Goal: Information Seeking & Learning: Compare options

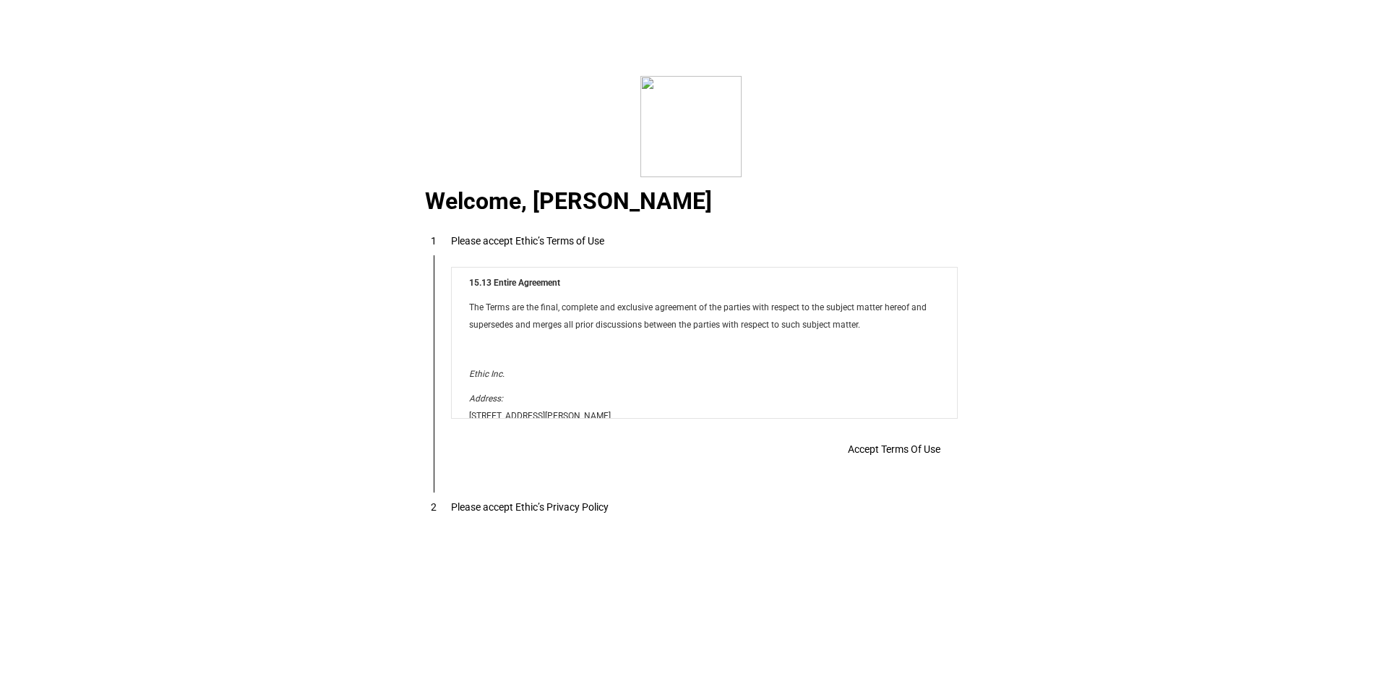
scroll to position [11705, 0]
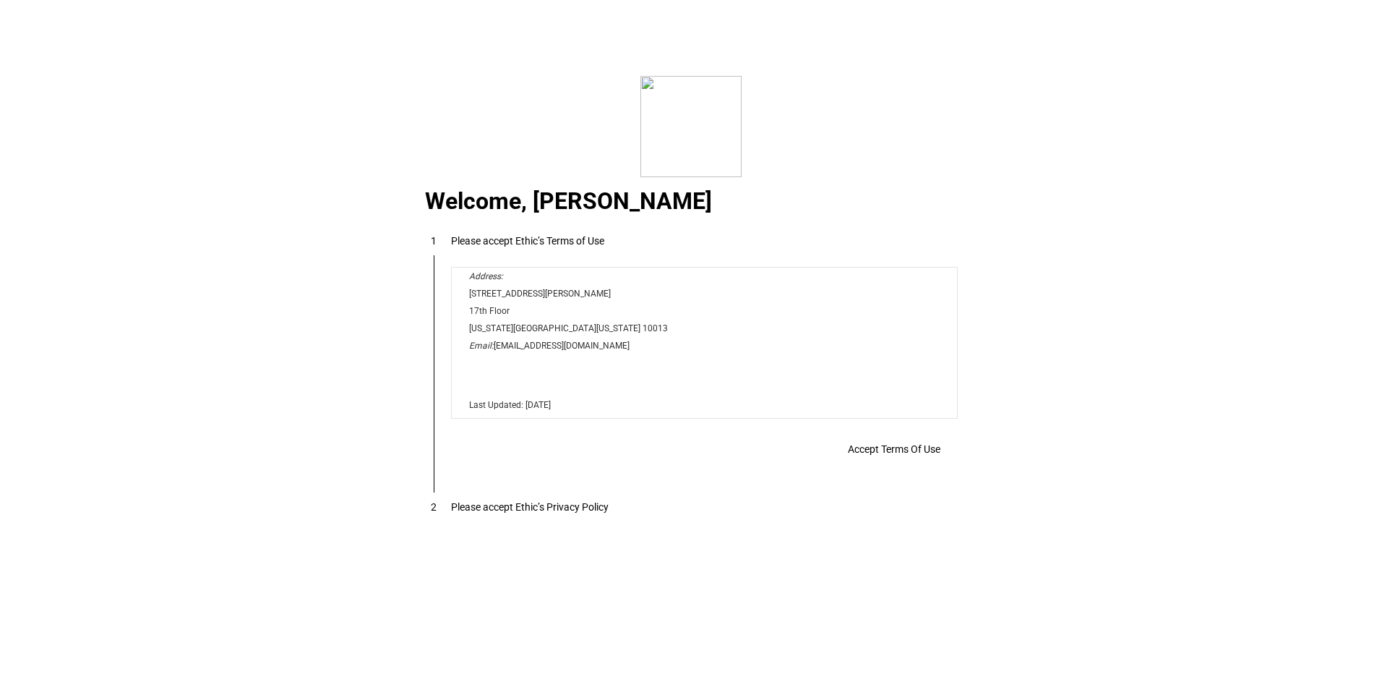
click at [882, 455] on span "Accept Terms Of Use" at bounding box center [894, 449] width 93 height 12
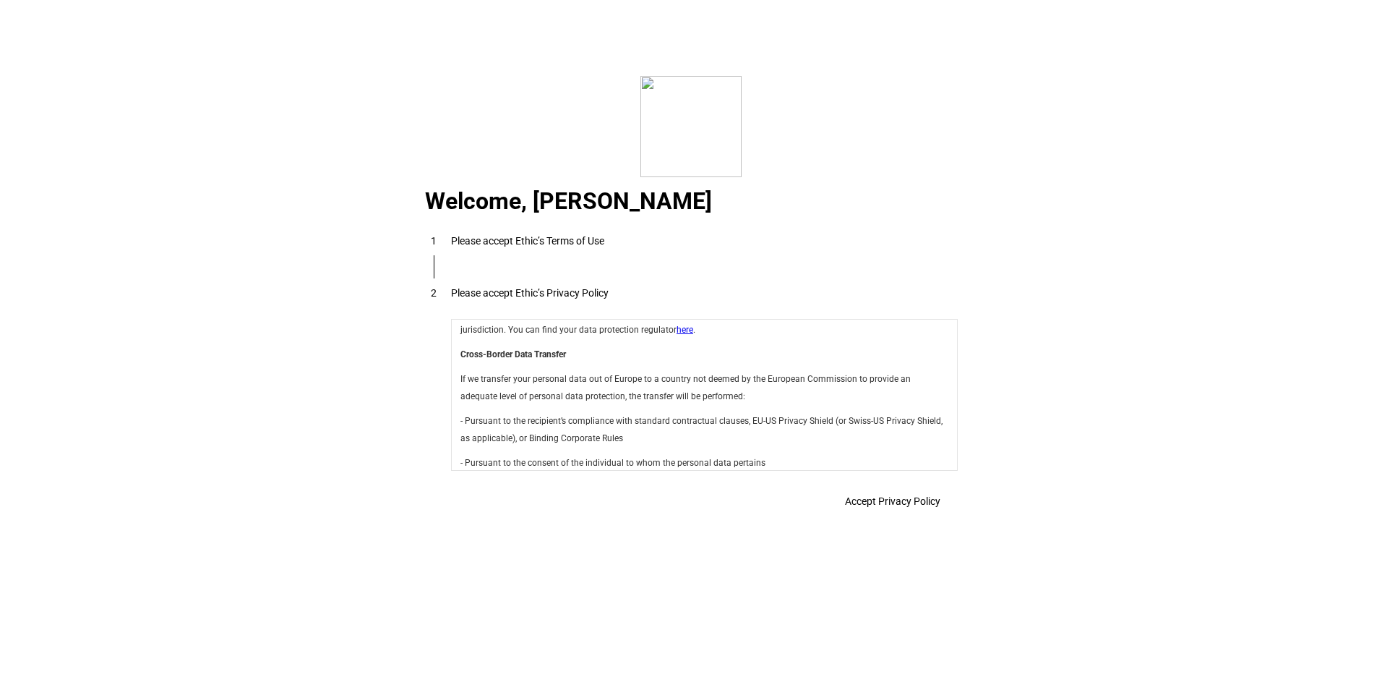
scroll to position [5145, 0]
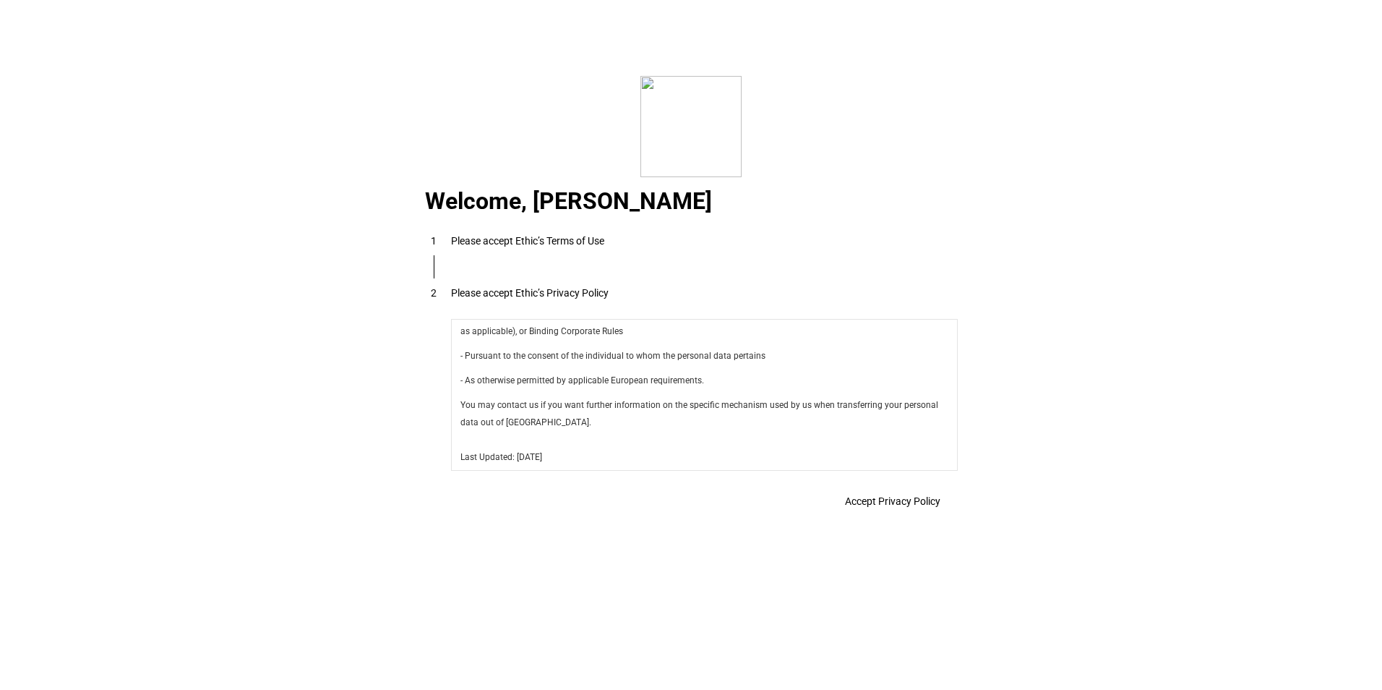
click at [880, 493] on span at bounding box center [893, 501] width 130 height 35
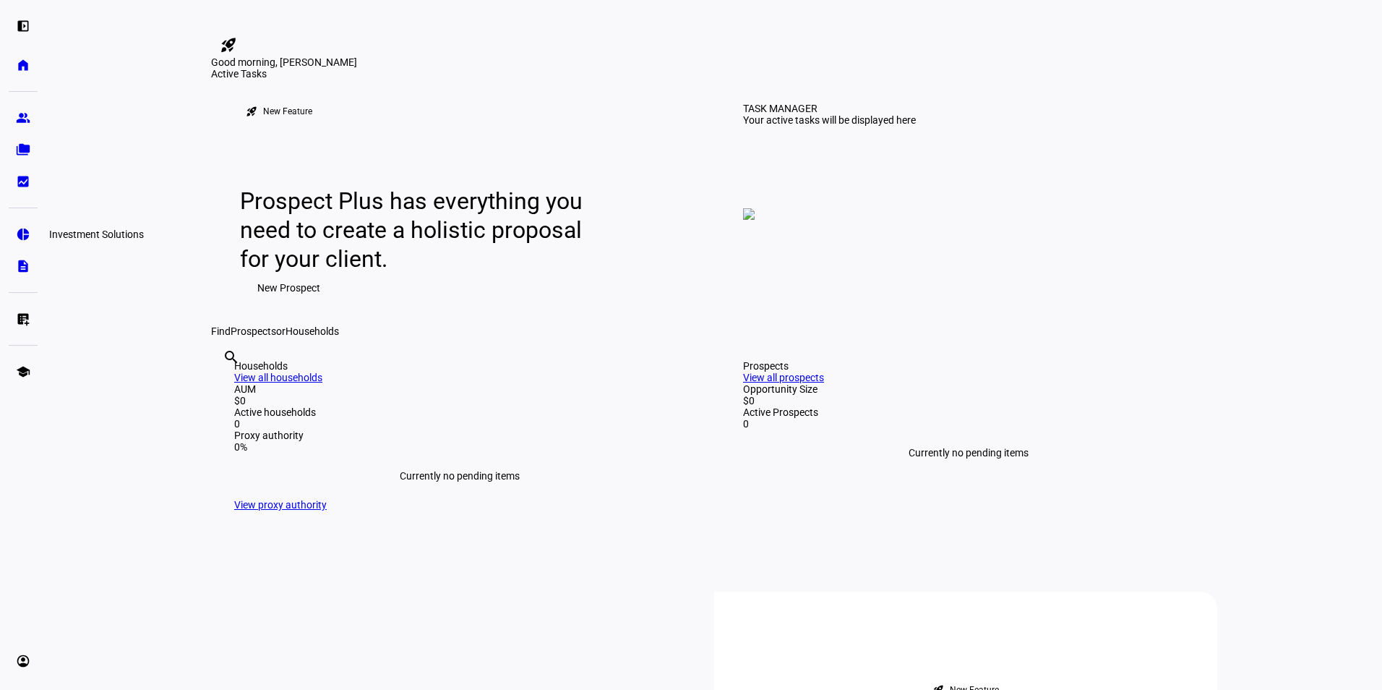
click at [27, 233] on eth-mat-symbol "pie_chart" at bounding box center [23, 234] width 14 height 14
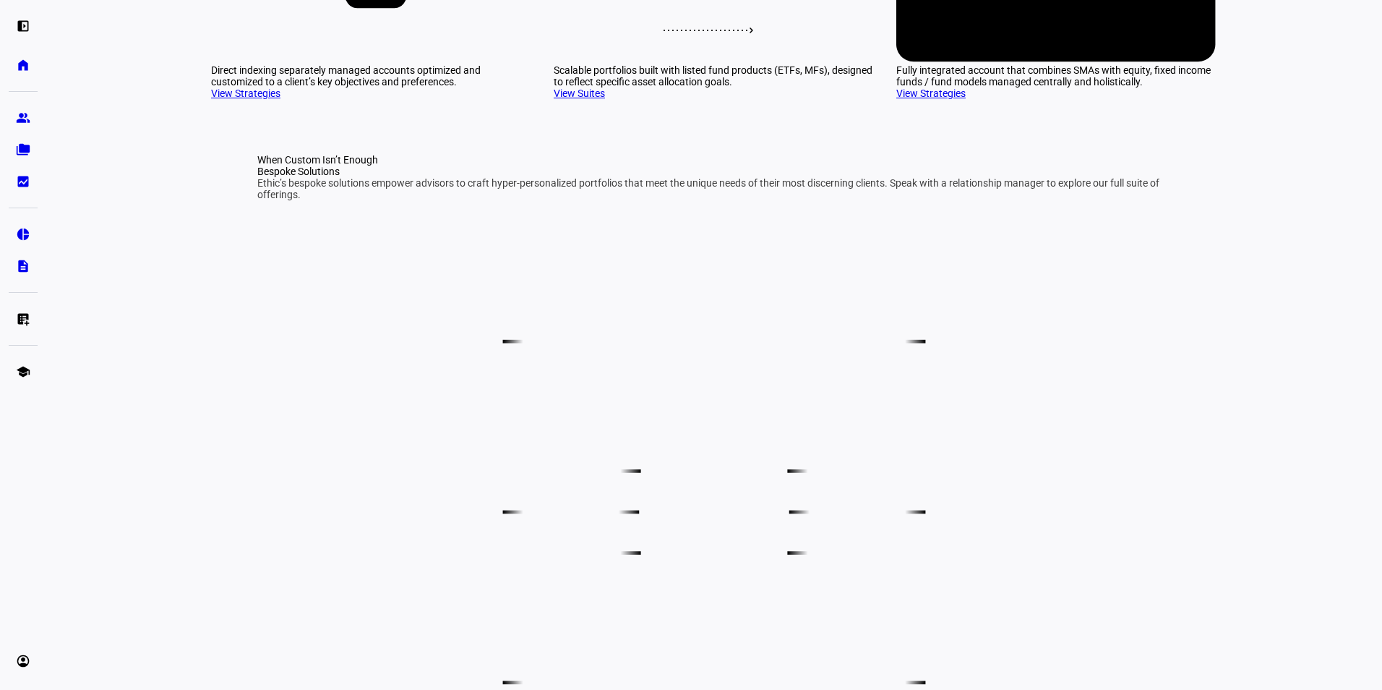
scroll to position [361, 0]
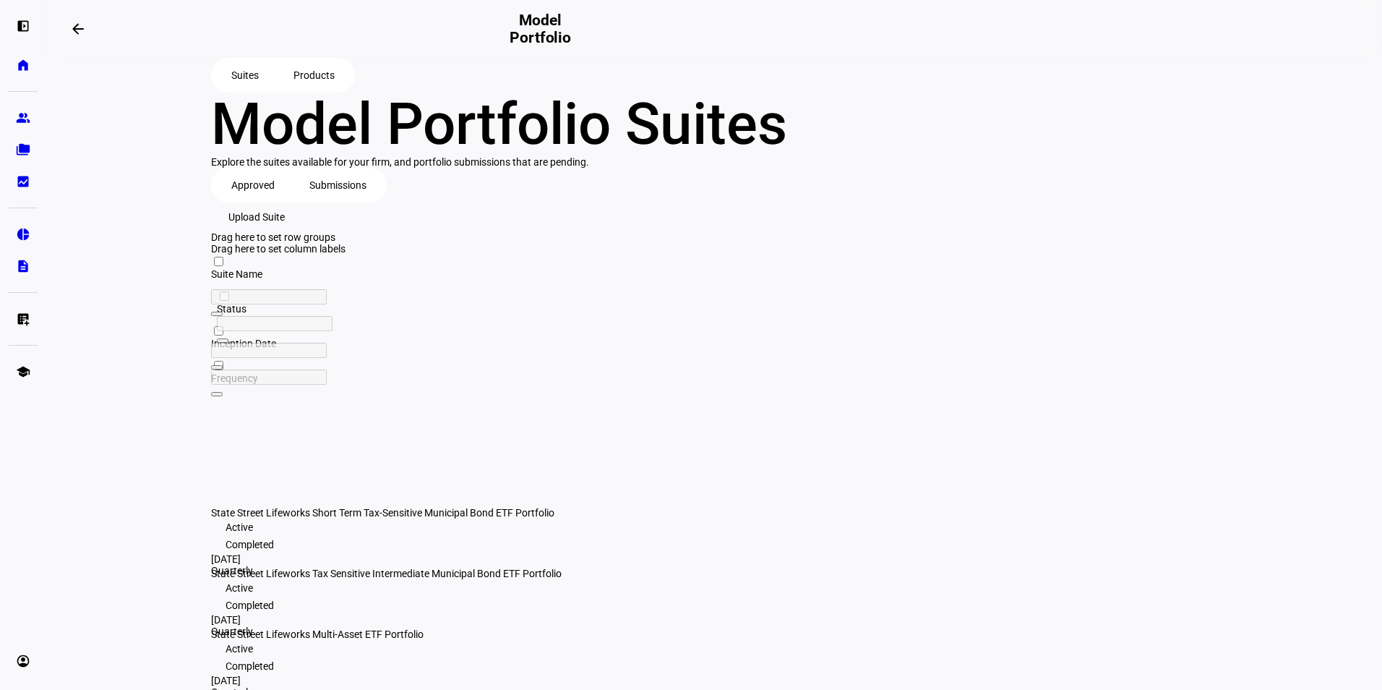
scroll to position [120, 0]
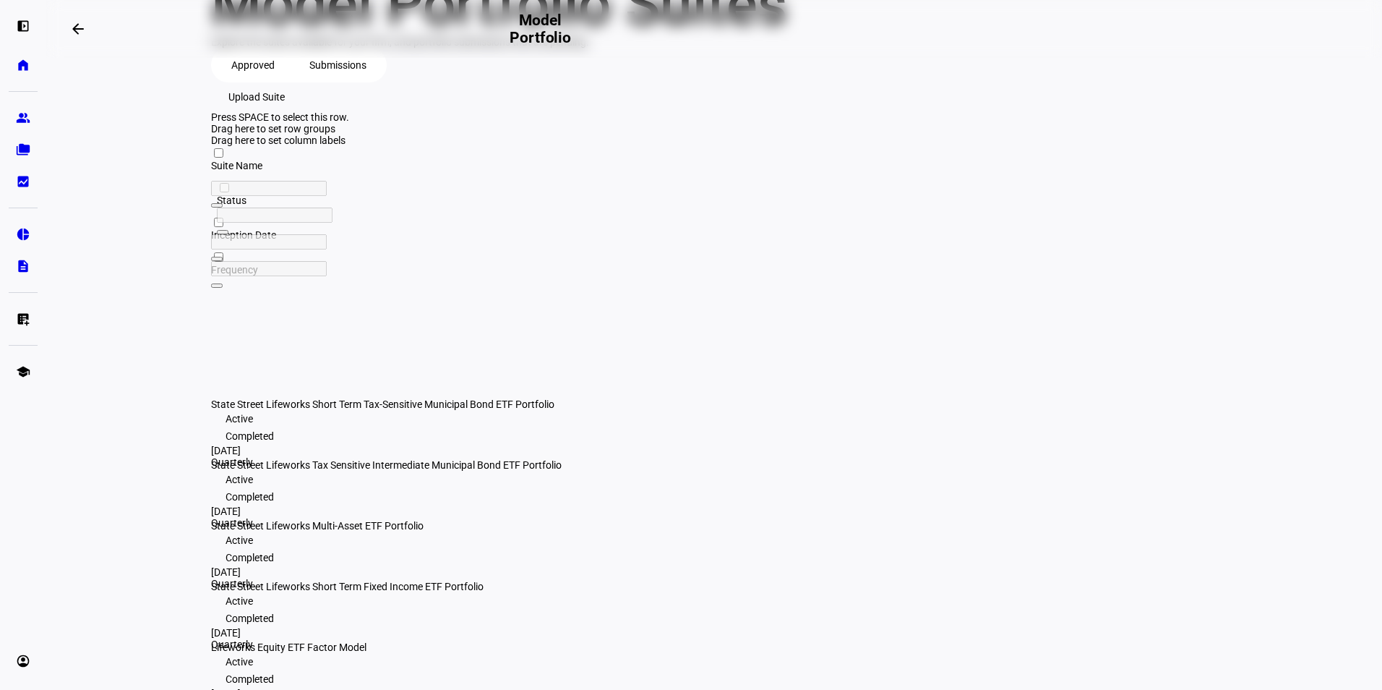
drag, startPoint x: 573, startPoint y: 367, endPoint x: 215, endPoint y: 358, distance: 357.9
click at [215, 398] on div "State Street Lifeworks Short Term Tax-Sensitive Municipal Bond ETF Portfolio" at bounding box center [407, 404] width 392 height 12
click at [275, 398] on span "State Street Lifeworks Short Term Tax-Sensitive Municipal Bond ETF Portfolio" at bounding box center [382, 404] width 343 height 12
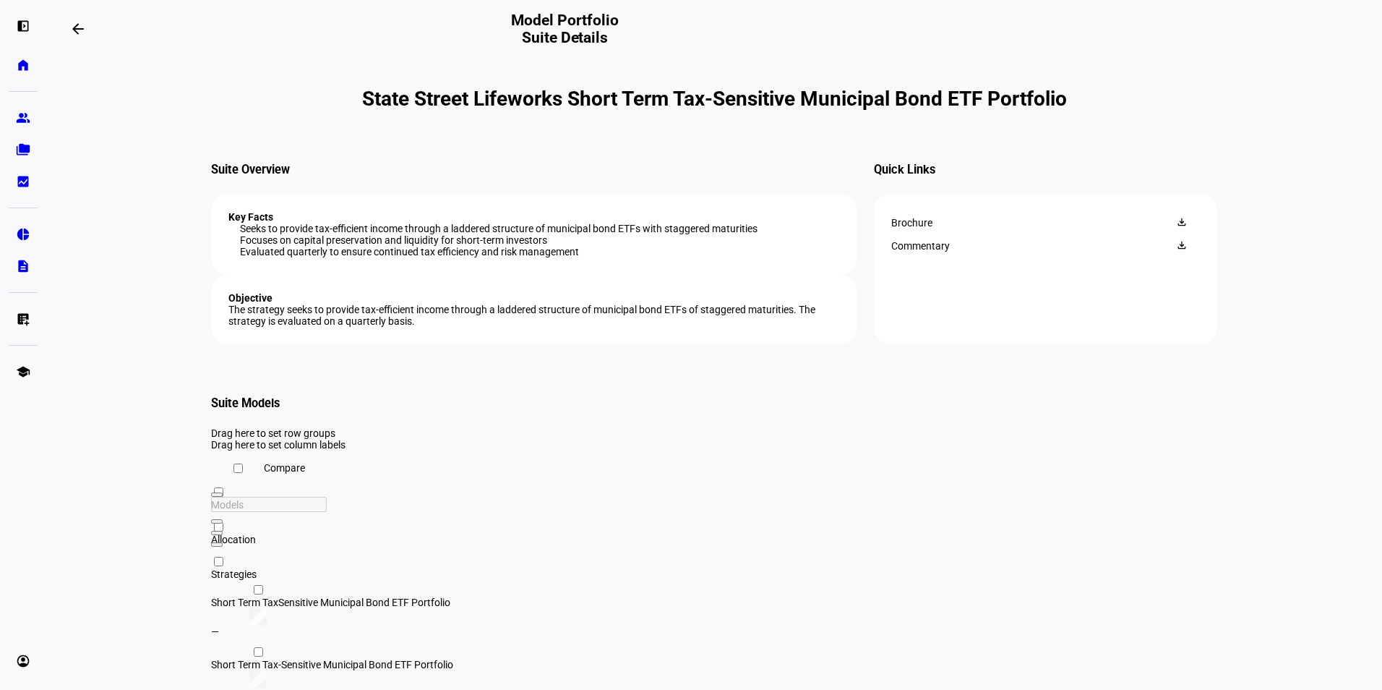
drag, startPoint x: 823, startPoint y: 159, endPoint x: 219, endPoint y: 90, distance: 607.5
click at [219, 90] on h1 "State Street Lifeworks Short Term Tax-Sensitive Municipal Bond ETF Portfolio" at bounding box center [714, 99] width 1006 height 24
copy h1 "State Street Lifeworks Short Term Tax-Sensitive Municipal Bond ETF Portfolio"
click at [92, 33] on span at bounding box center [78, 29] width 35 height 35
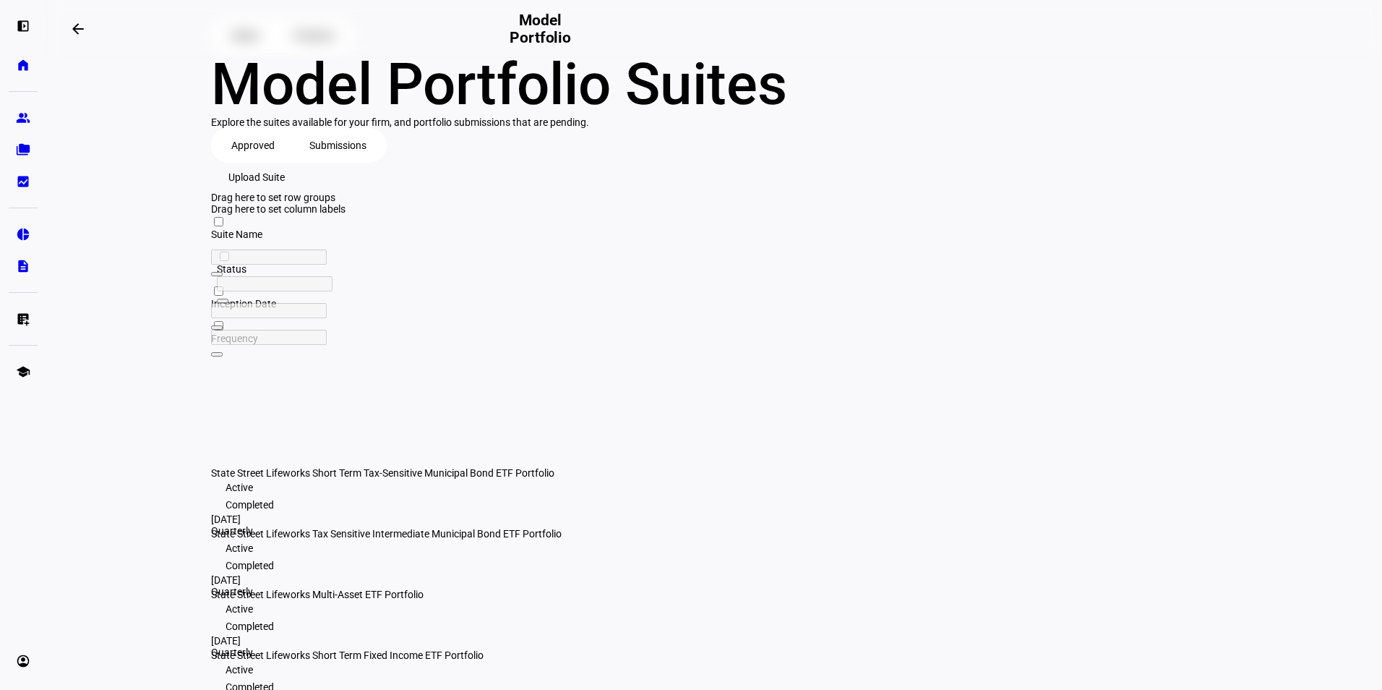
scroll to position [72, 0]
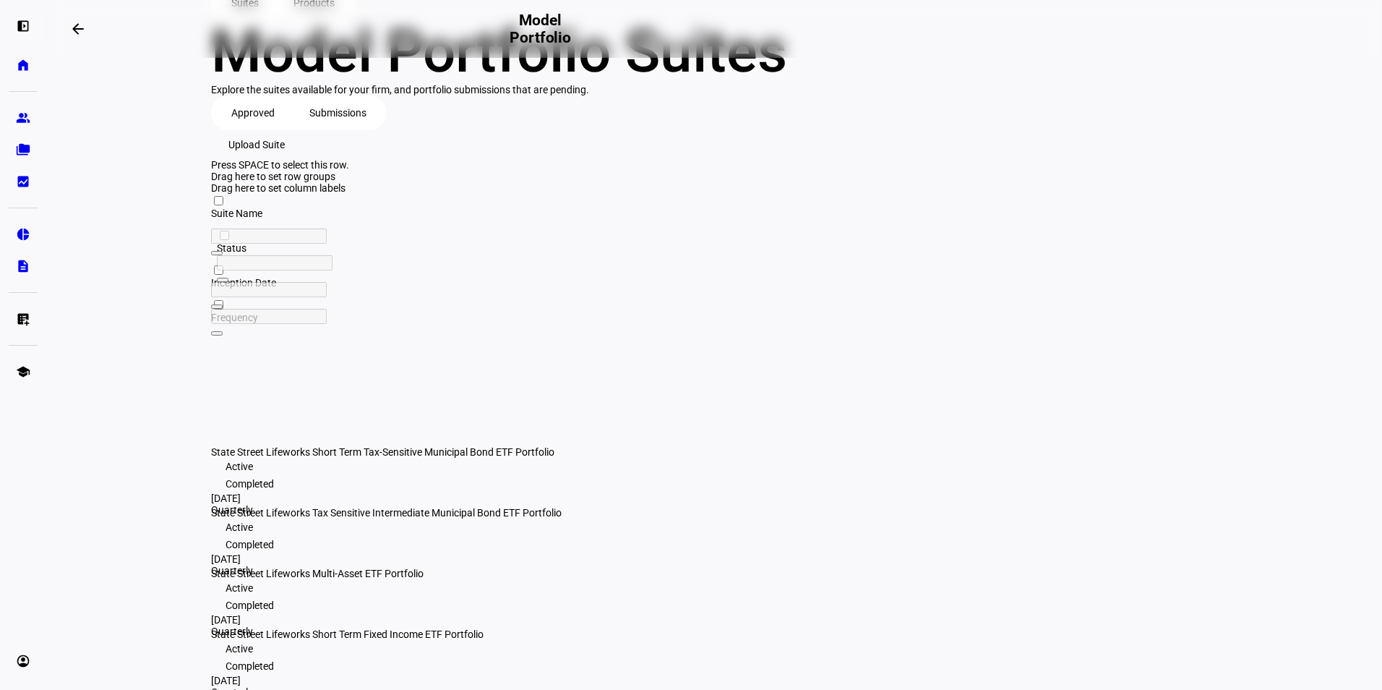
drag, startPoint x: 547, startPoint y: 564, endPoint x: 291, endPoint y: 562, distance: 255.9
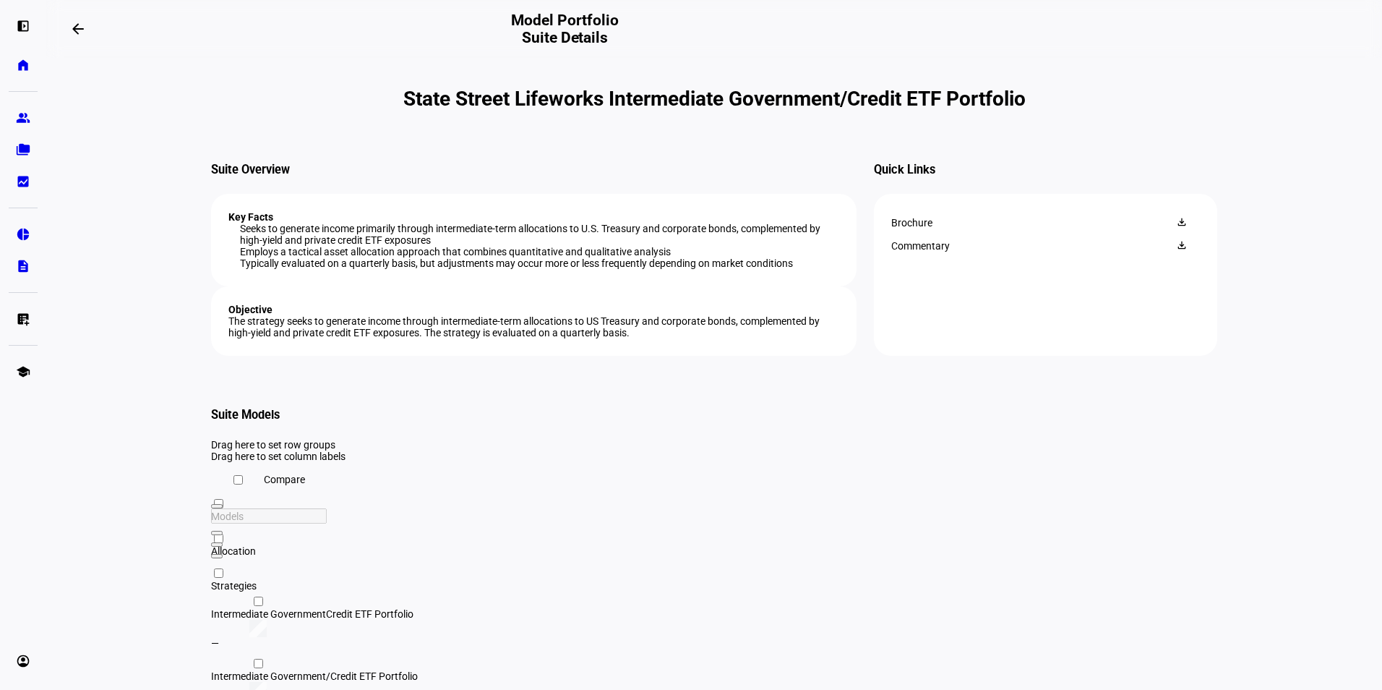
drag, startPoint x: 786, startPoint y: 157, endPoint x: 247, endPoint y: 98, distance: 542.4
click at [247, 98] on h1 "State Street Lifeworks Intermediate Government/Credit ETF Portfolio" at bounding box center [714, 99] width 1006 height 24
drag, startPoint x: 247, startPoint y: 98, endPoint x: 285, endPoint y: 103, distance: 37.8
copy h1 "State Street Lifeworks Intermediate Government/Credit ETF Portfolio"
click at [948, 176] on h3 "Quick Links" at bounding box center [1045, 170] width 343 height 14
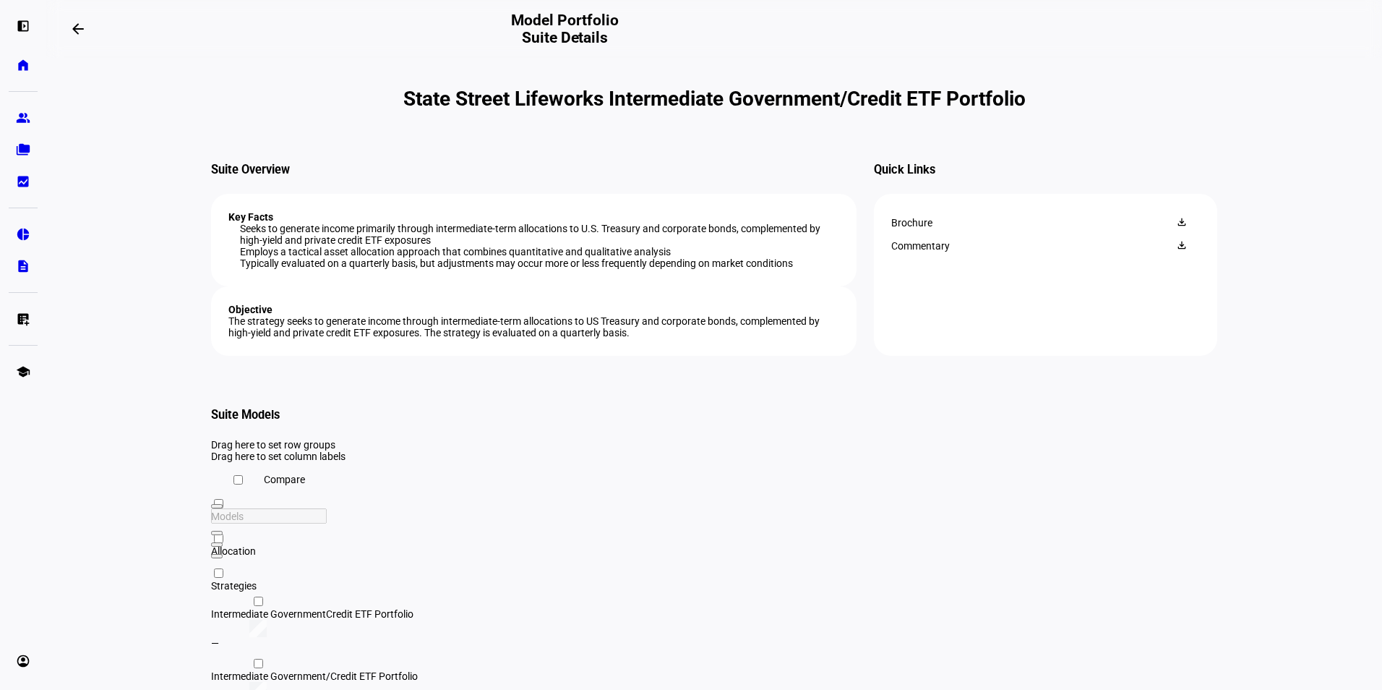
click at [514, 72] on div "State Street Lifeworks Intermediate Government/Credit ETF Portfolio" at bounding box center [714, 110] width 1006 height 105
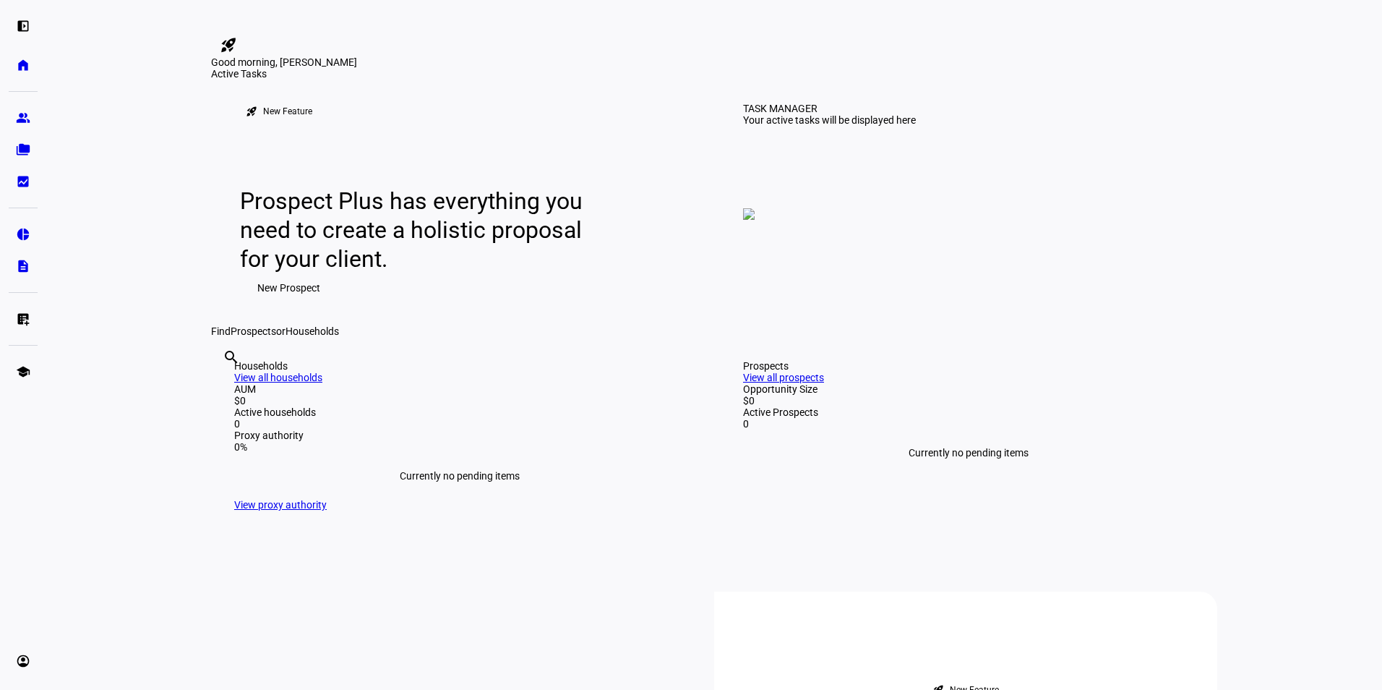
click at [722, 35] on div "Good morning," at bounding box center [691, 29] width 77 height 12
click at [13, 231] on link "pie_chart Investment Solutions" at bounding box center [23, 234] width 29 height 29
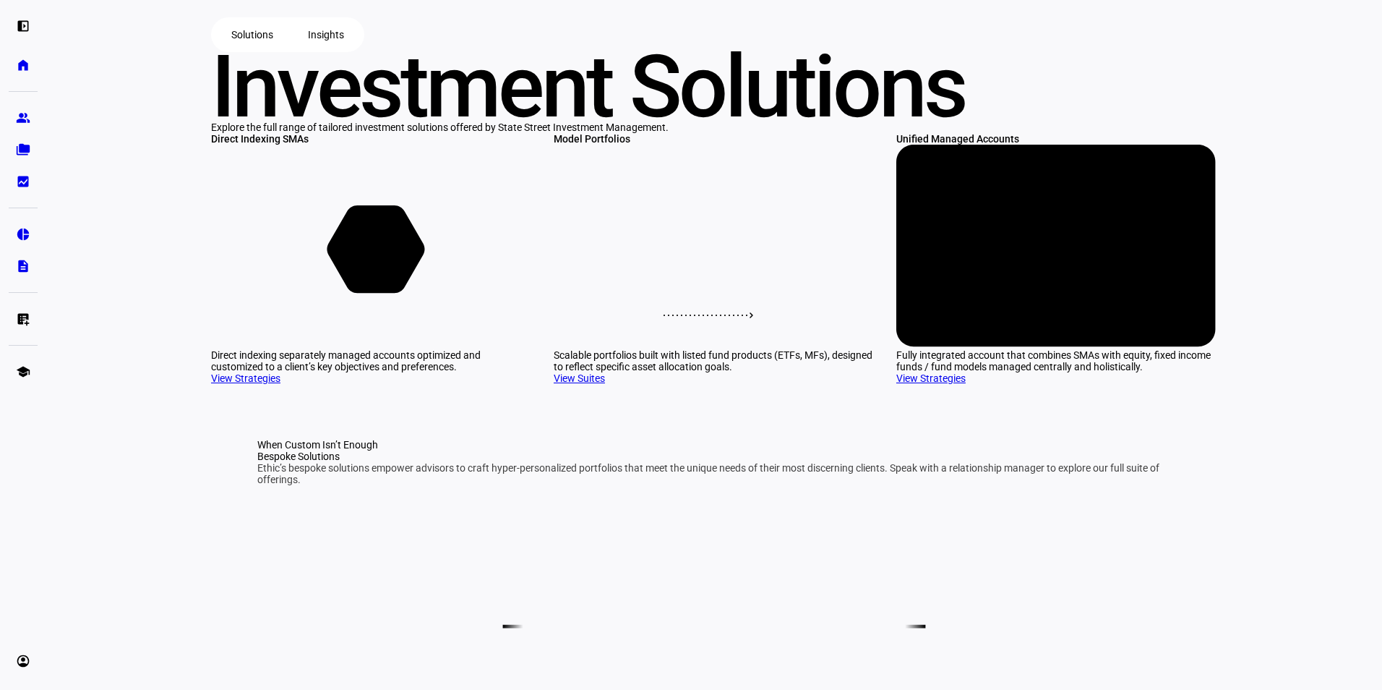
click at [739, 262] on icon at bounding box center [713, 222] width 191 height 80
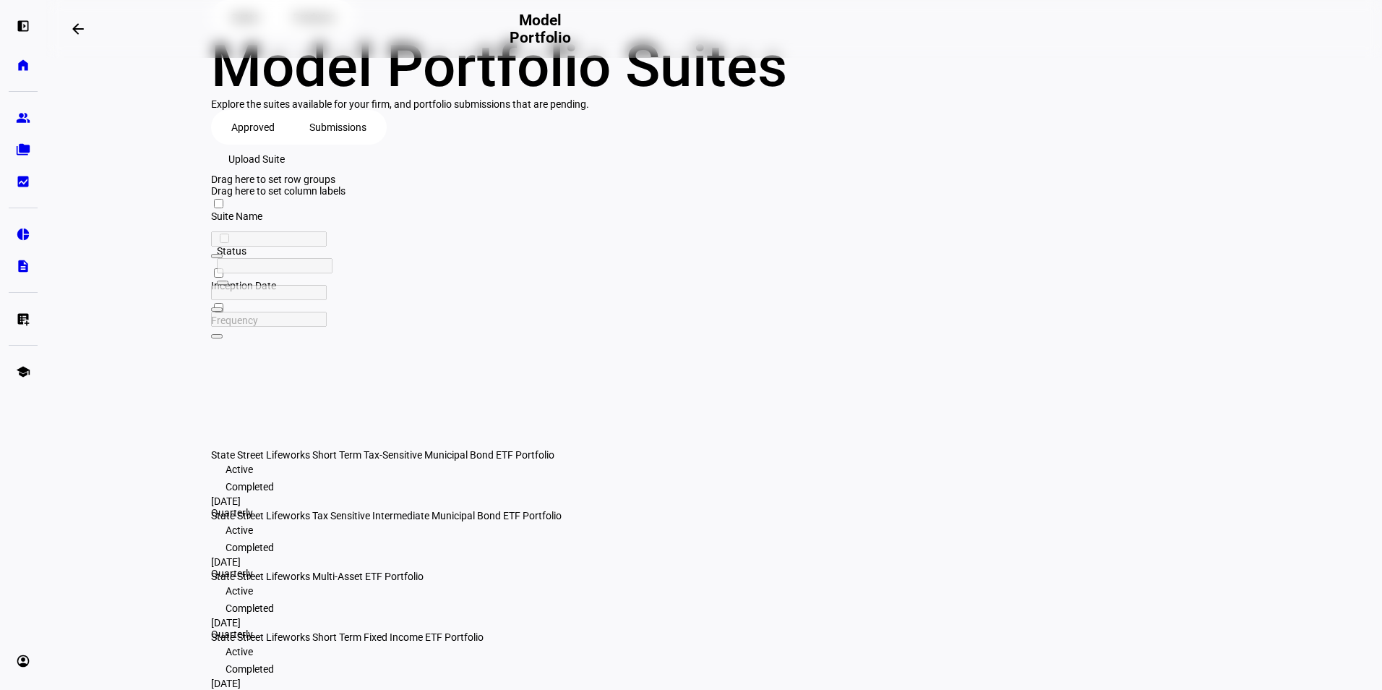
scroll to position [120, 0]
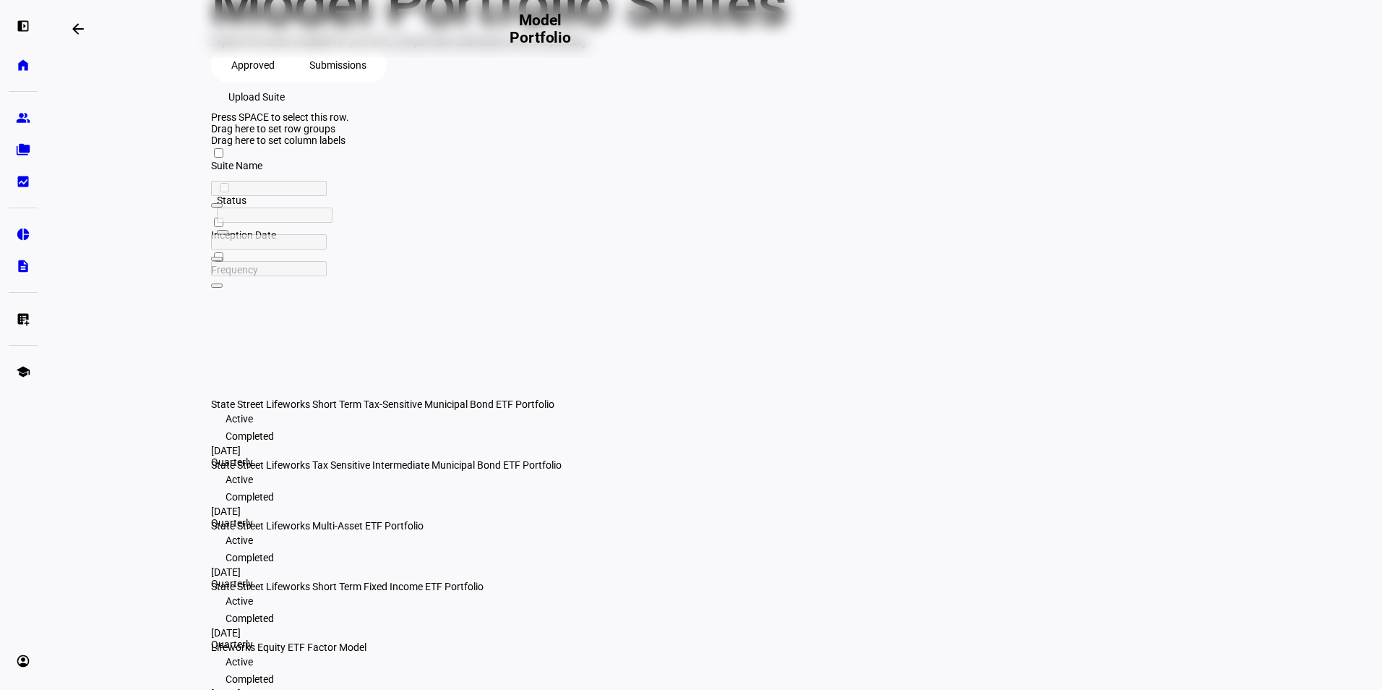
drag, startPoint x: 453, startPoint y: 424, endPoint x: 374, endPoint y: 437, distance: 80.6
click at [246, 520] on div "State Street Lifeworks Multi-Asset ETF Portfolio" at bounding box center [407, 526] width 392 height 12
click at [317, 641] on span "Lifeworks Equity ETF Factor Model" at bounding box center [288, 647] width 155 height 12
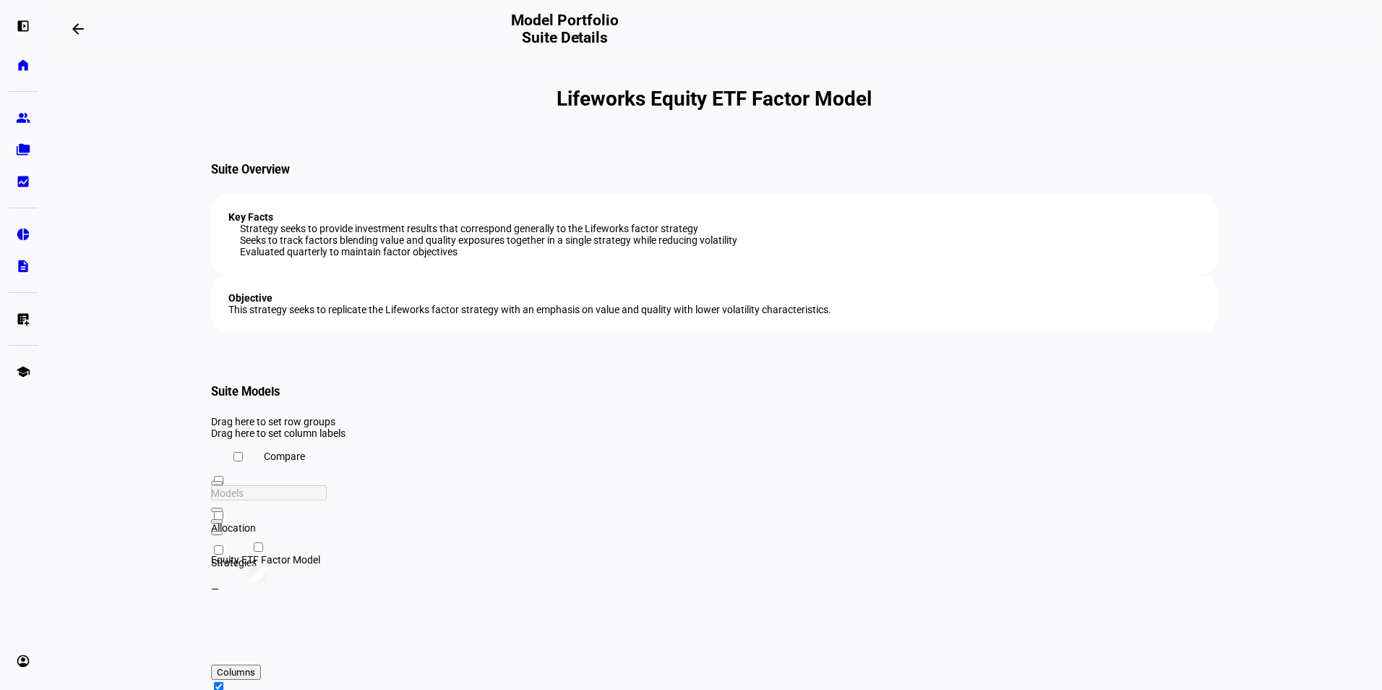
drag, startPoint x: 1021, startPoint y: 105, endPoint x: 445, endPoint y: 113, distance: 576.8
click at [445, 111] on h1 "Lifeworks Equity ETF Factor Model" at bounding box center [714, 99] width 1006 height 24
copy h1 "Lifeworks Equity ETF Factor Model"
click at [77, 35] on mat-icon "arrow_backwards" at bounding box center [77, 28] width 17 height 17
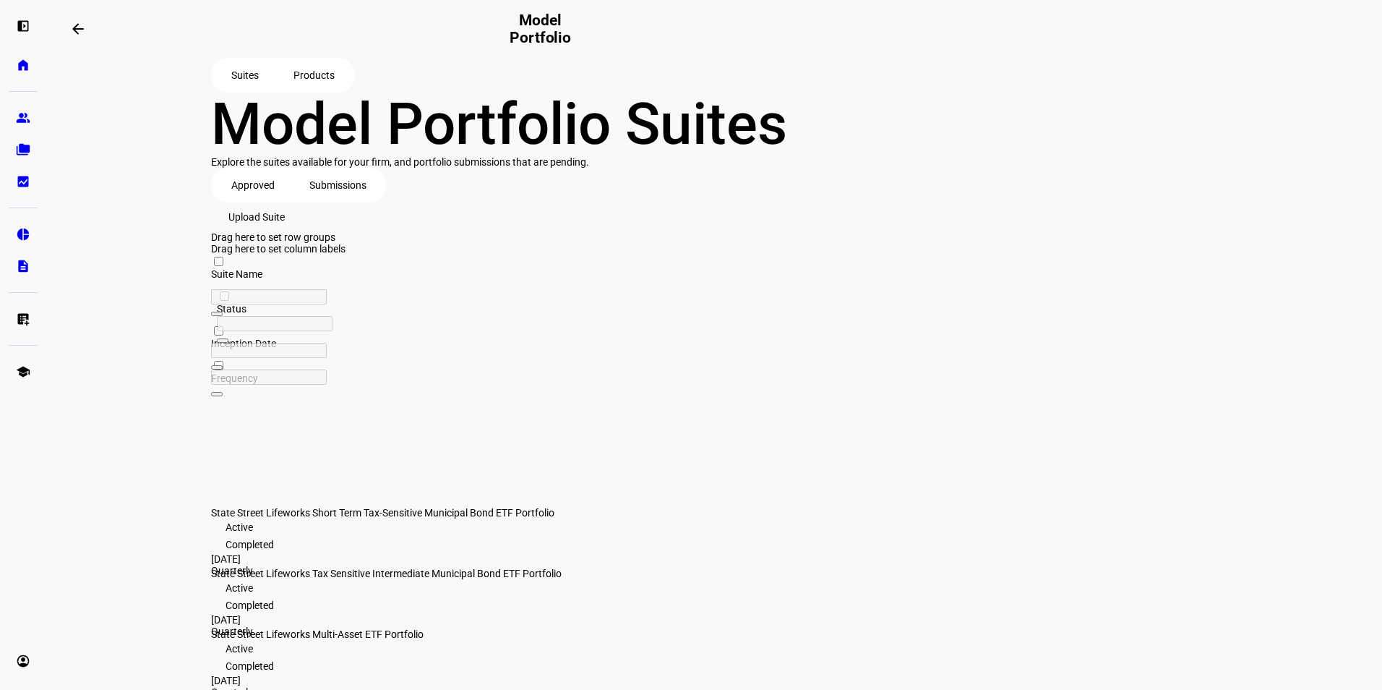
click at [530, 507] on span "State Street Lifeworks Short Term Tax-Sensitive Municipal Bond ETF Portfolio" at bounding box center [382, 513] width 343 height 12
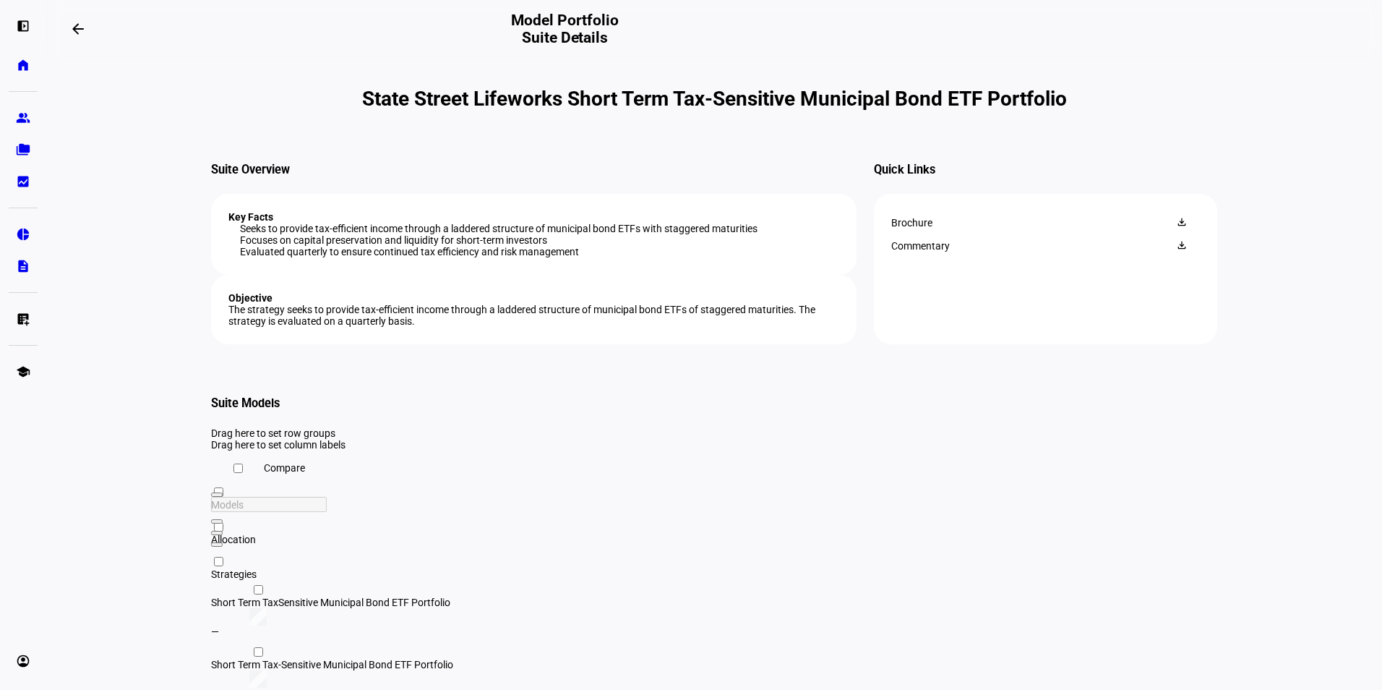
drag, startPoint x: 833, startPoint y: 148, endPoint x: 214, endPoint y: 94, distance: 621.1
click at [214, 94] on h1 "State Street Lifeworks Short Term Tax-Sensitive Municipal Bond ETF Portfolio" at bounding box center [714, 99] width 1006 height 24
drag, startPoint x: 214, startPoint y: 94, endPoint x: 293, endPoint y: 95, distance: 78.8
copy h1 "State Street Lifeworks Short Term Tax-Sensitive Municipal Bond ETF Portfolio"
click at [77, 21] on span at bounding box center [78, 29] width 35 height 35
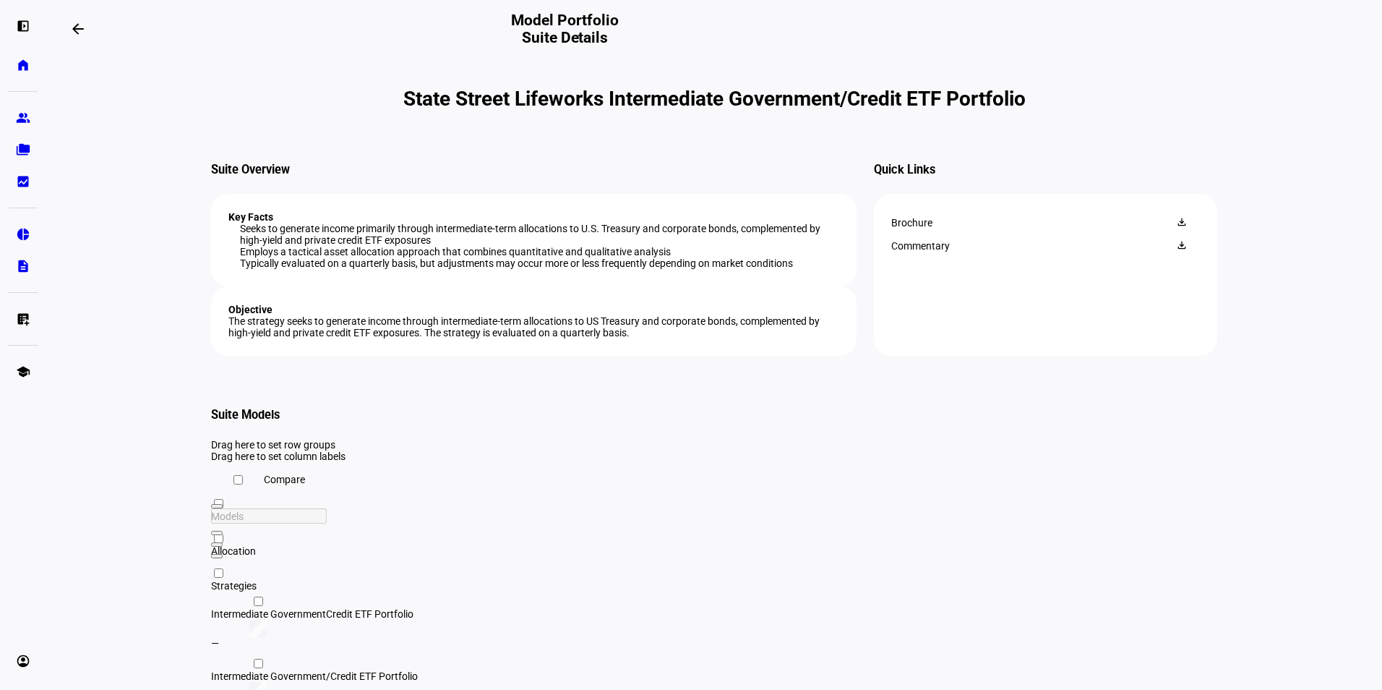
drag, startPoint x: 782, startPoint y: 148, endPoint x: 254, endPoint y: 100, distance: 530.6
click at [254, 100] on h1 "State Street Lifeworks Intermediate Government/Credit ETF Portfolio" at bounding box center [714, 99] width 1006 height 24
copy h1 "State Street Lifeworks Intermediate Government/Credit ETF Portfolio"
click at [77, 39] on span at bounding box center [78, 29] width 35 height 35
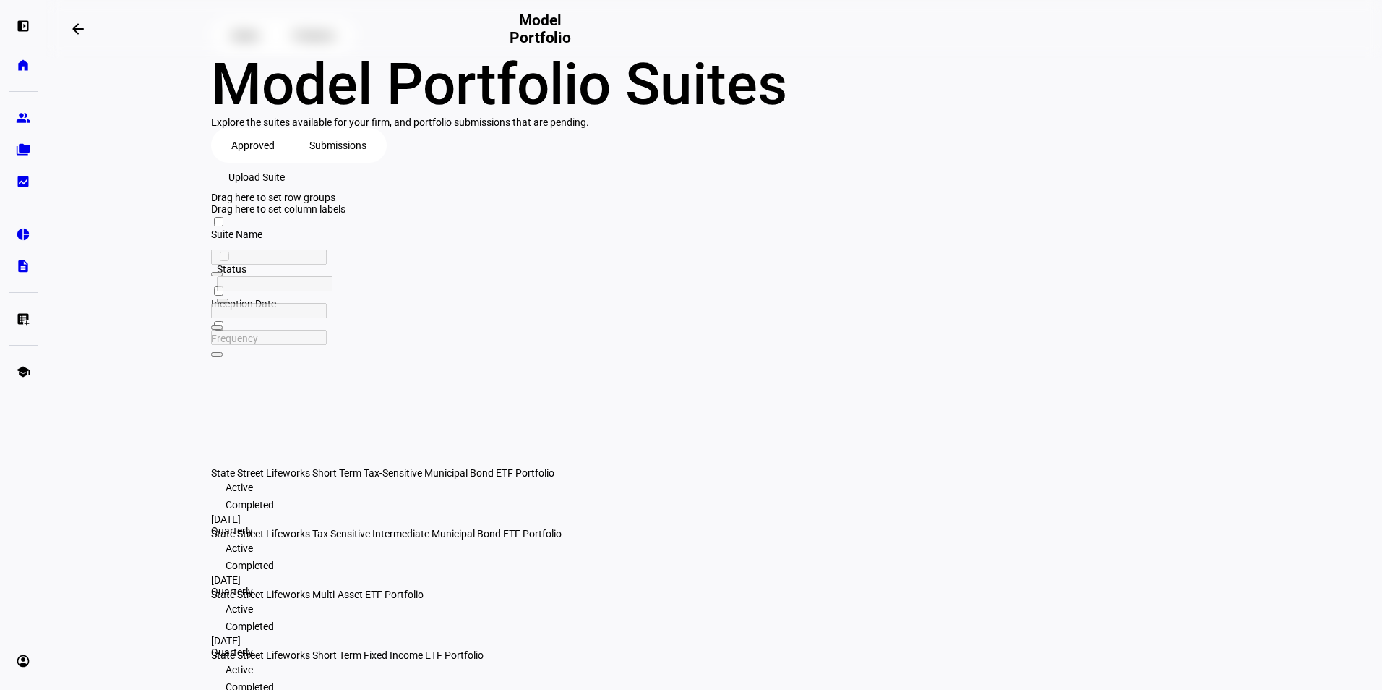
scroll to position [120, 0]
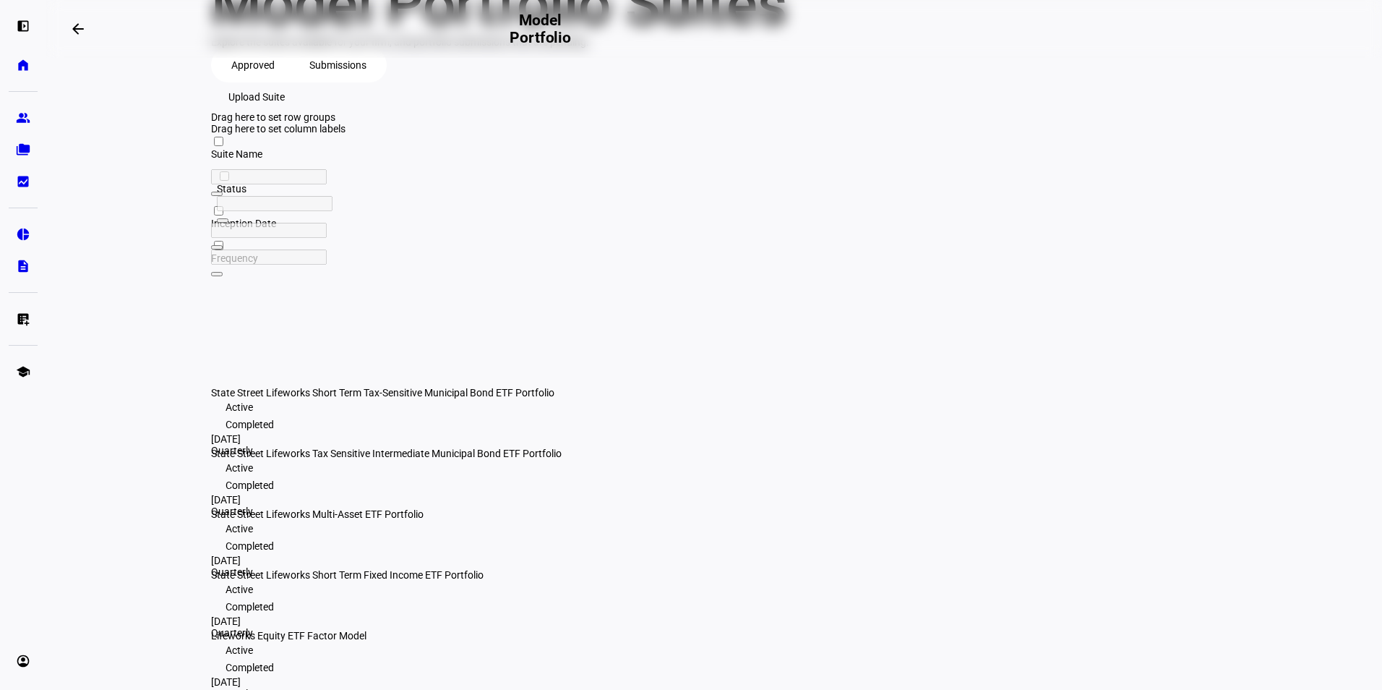
click at [365, 508] on span "State Street Lifeworks Multi-Asset ETF Portfolio" at bounding box center [317, 514] width 212 height 12
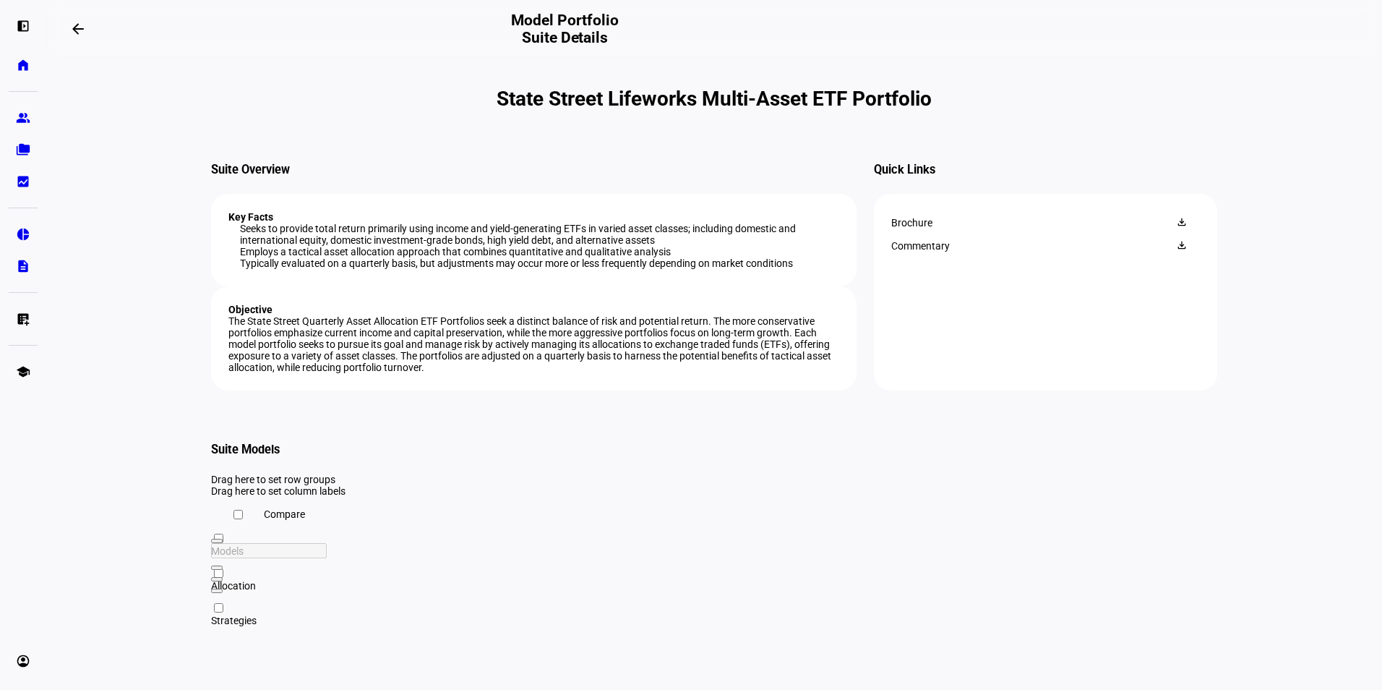
drag, startPoint x: 1089, startPoint y: 112, endPoint x: 331, endPoint y: 99, distance: 758.3
click at [331, 99] on h1 "State Street Lifeworks Multi-Asset ETF Portfolio" at bounding box center [714, 99] width 1006 height 24
copy h1 "State Street Lifeworks Multi-Asset ETF Portfolio"
click at [85, 38] on span at bounding box center [78, 29] width 35 height 35
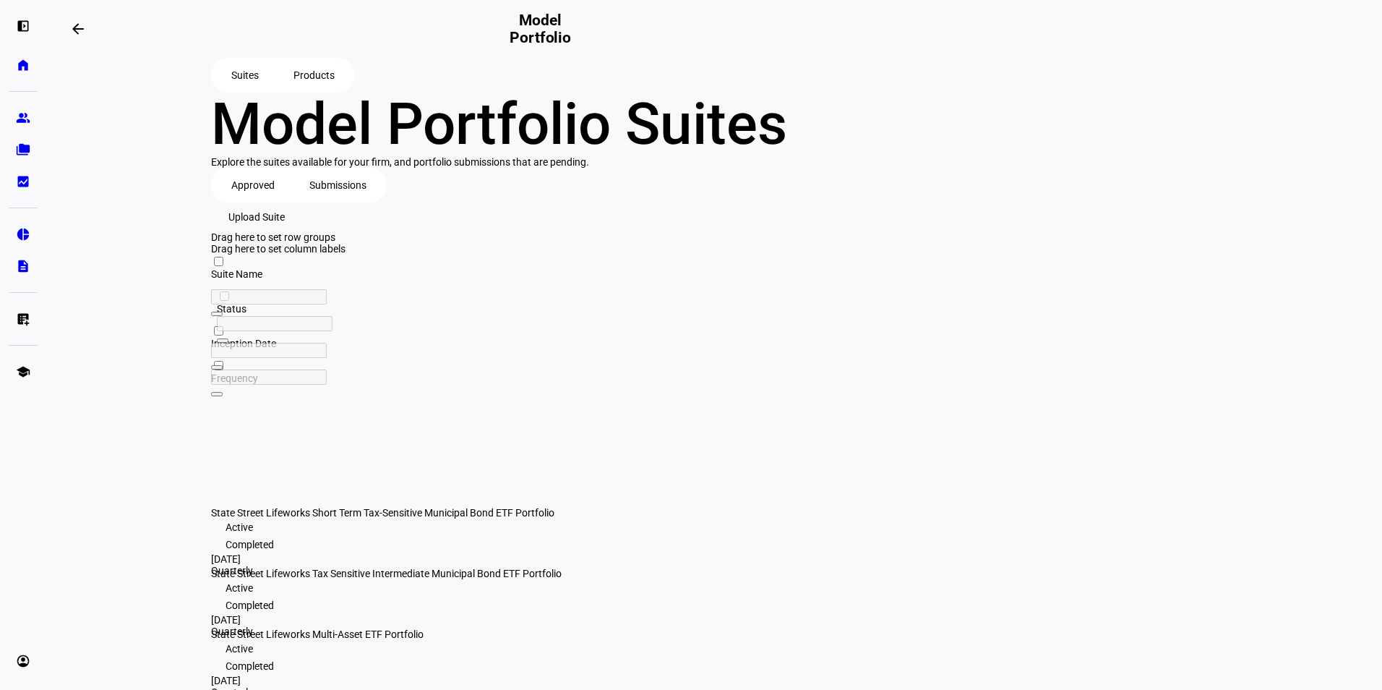
click at [520, 567] on span "State Street Lifeworks Tax Sensitive Intermediate Municipal Bond ETF Portfolio" at bounding box center [386, 573] width 351 height 12
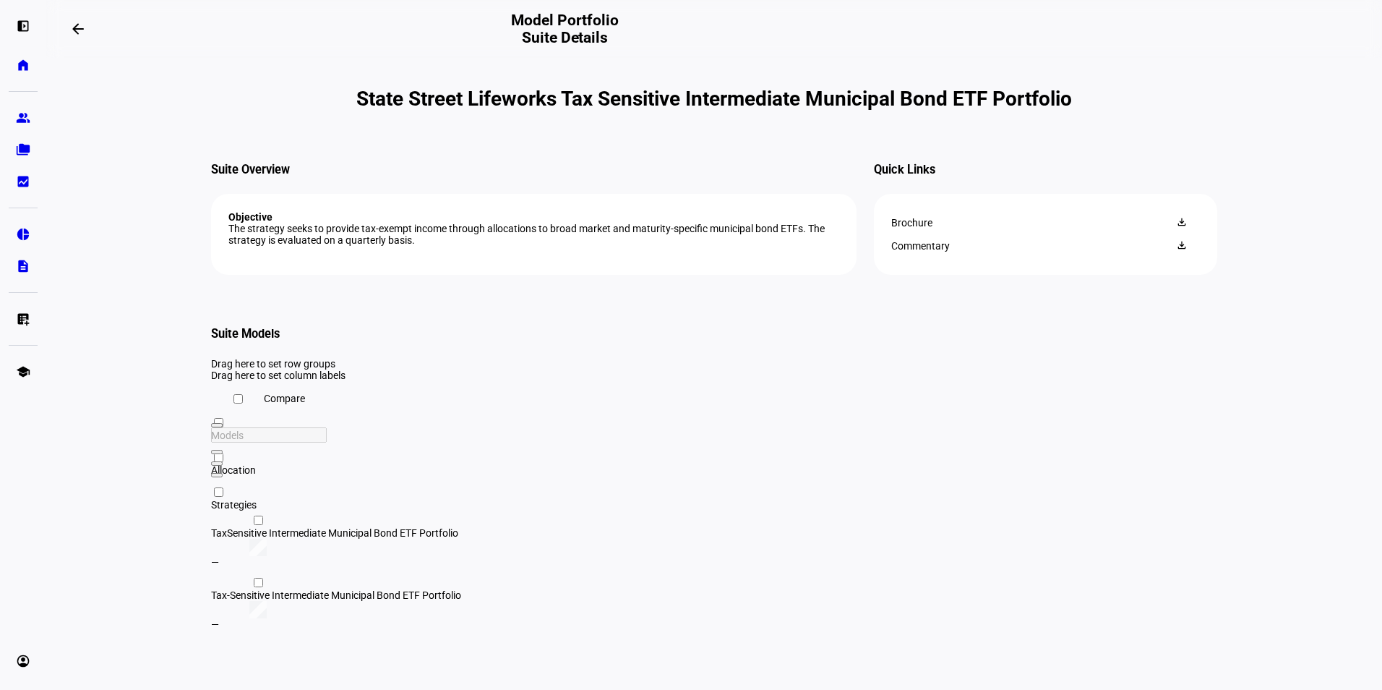
drag, startPoint x: 882, startPoint y: 155, endPoint x: 248, endPoint y: 87, distance: 637.5
click at [248, 87] on h1 "State Street Lifeworks Tax Sensitive Intermediate Municipal Bond ETF Portfolio" at bounding box center [714, 99] width 1006 height 24
drag, startPoint x: 248, startPoint y: 87, endPoint x: 401, endPoint y: 115, distance: 155.7
copy h1 "State Street Lifeworks Tax Sensitive Intermediate Municipal Bond ETF Portfolio"
click at [77, 25] on mat-icon "arrow_backwards" at bounding box center [77, 28] width 17 height 17
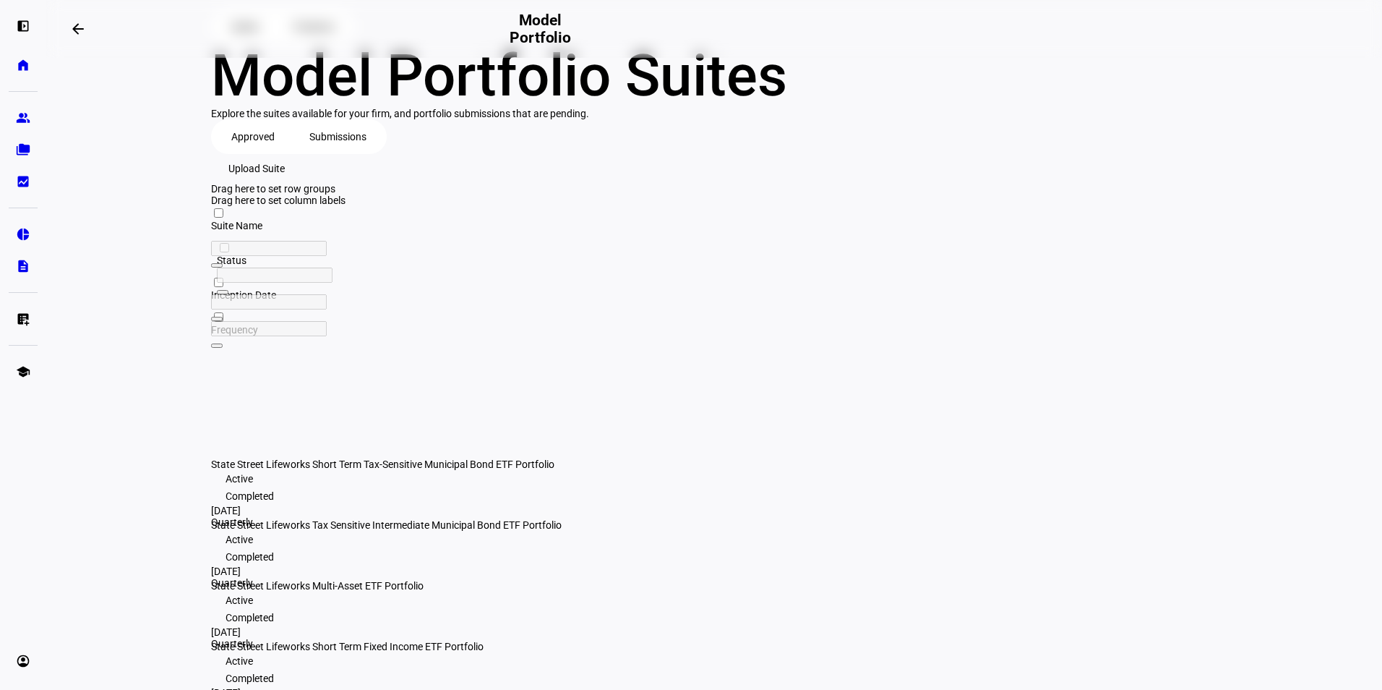
scroll to position [120, 0]
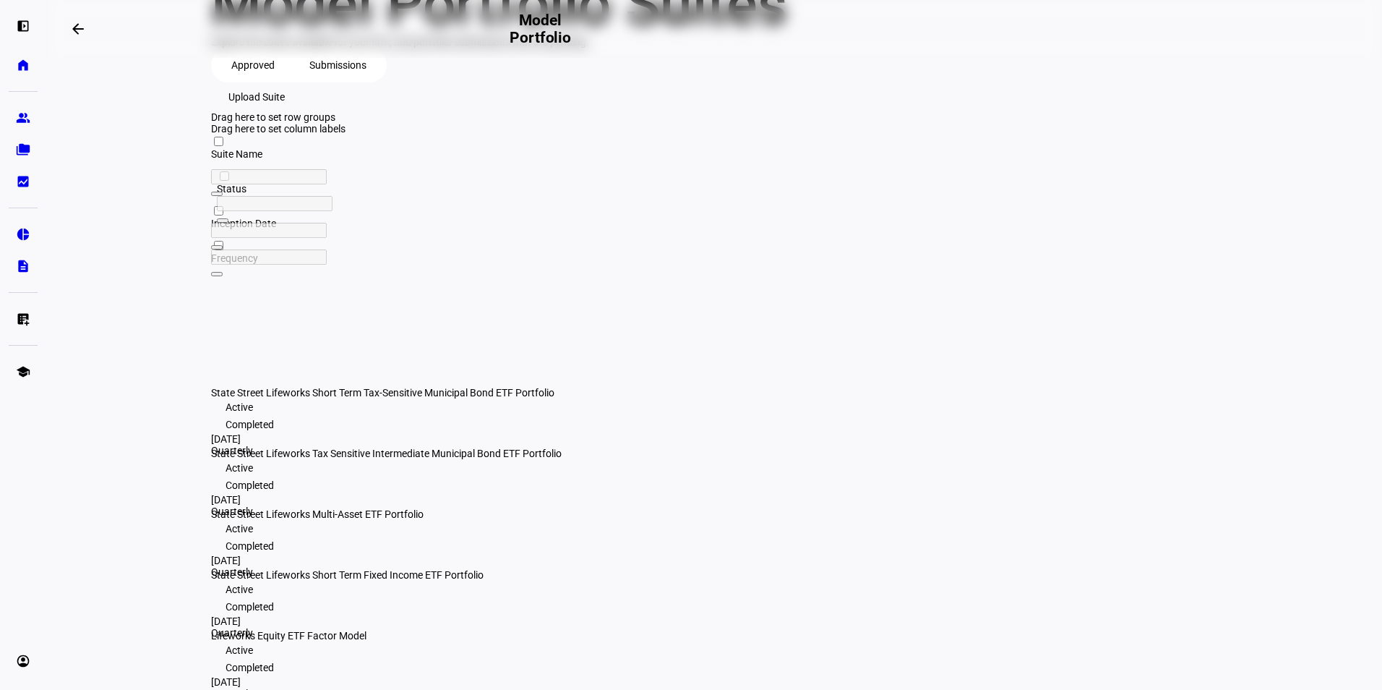
click at [352, 630] on span "Lifeworks Equity ETF Factor Model" at bounding box center [288, 636] width 155 height 12
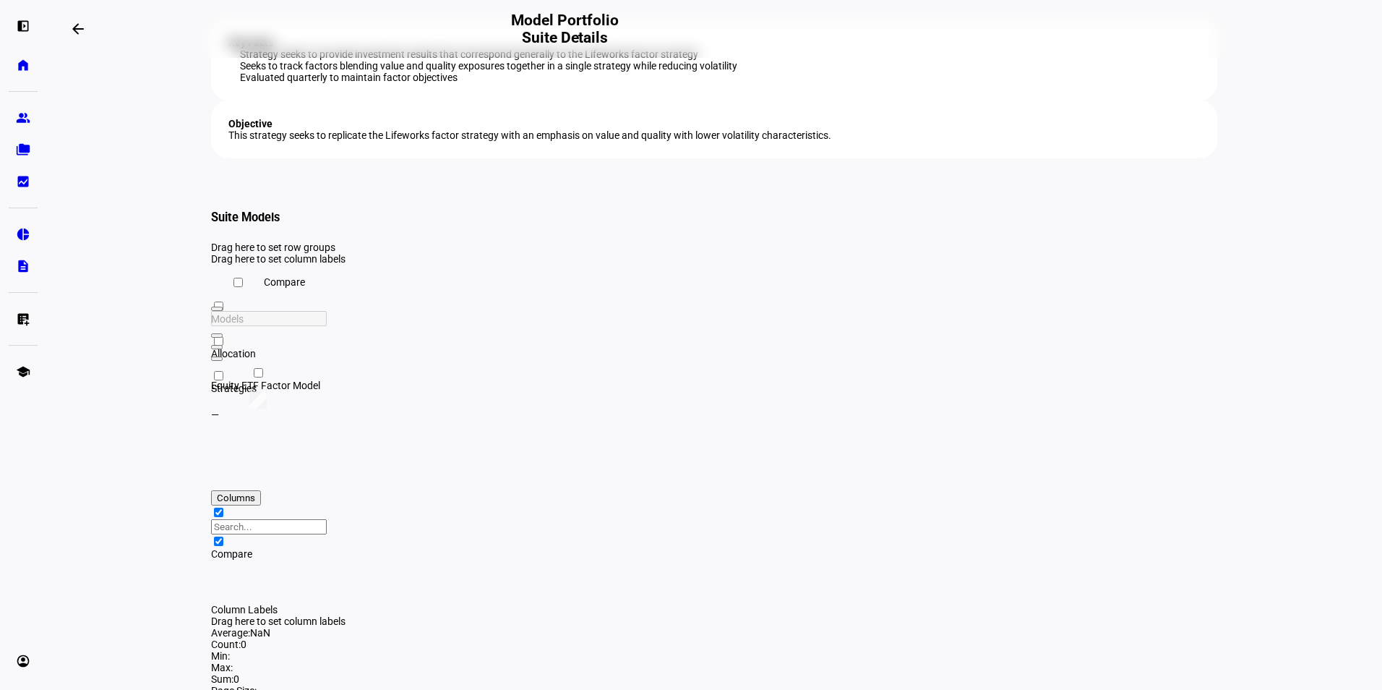
scroll to position [254, 0]
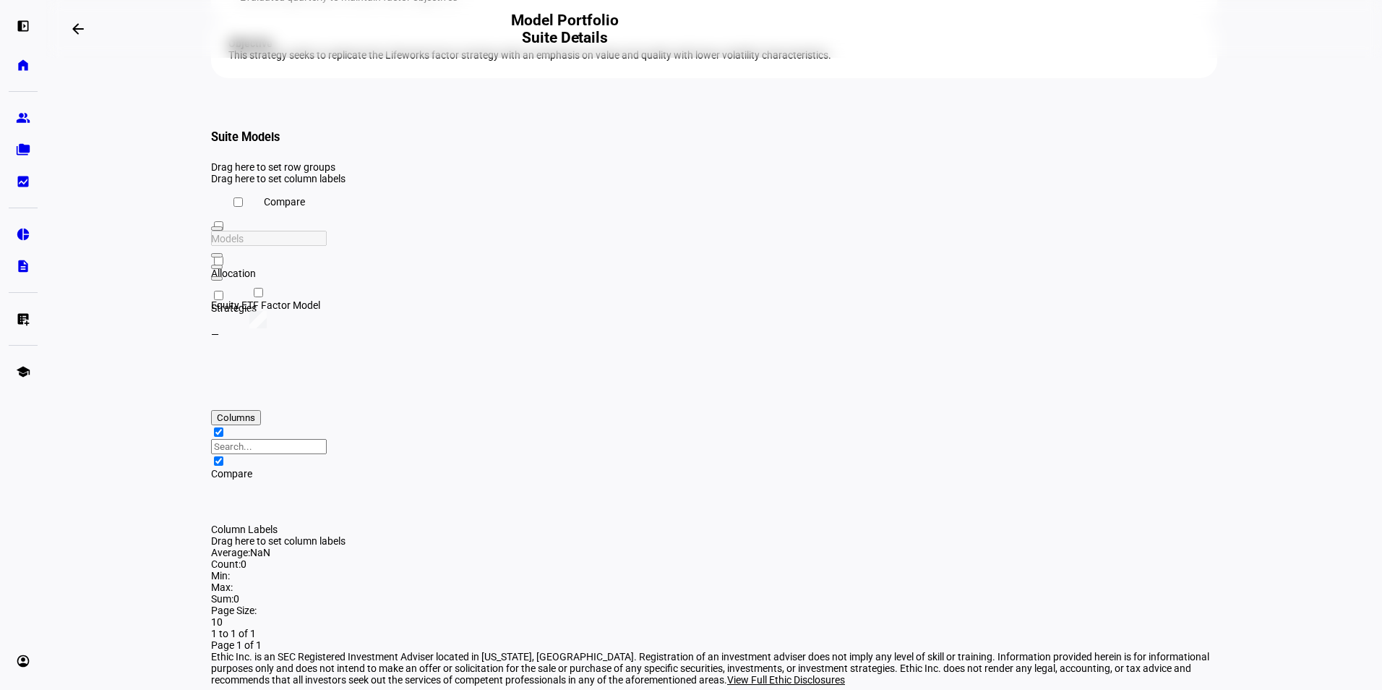
click at [254, 297] on input "Press Space to toggle row selection (unchecked)" at bounding box center [258, 292] width 9 height 9
checkbox input "true"
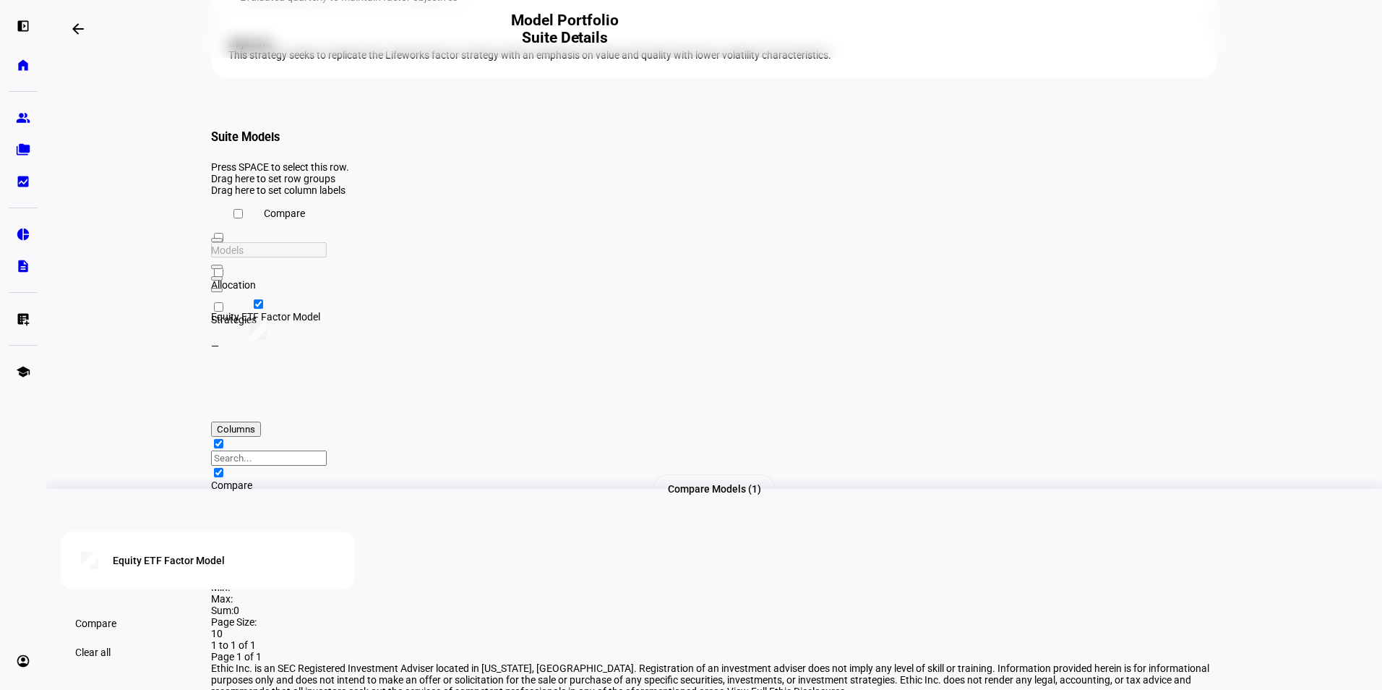
click at [364, 322] on div "Equity ETF Factor Model" at bounding box center [409, 317] width 397 height 12
click at [372, 322] on div "Equity ETF Factor Model" at bounding box center [409, 317] width 397 height 12
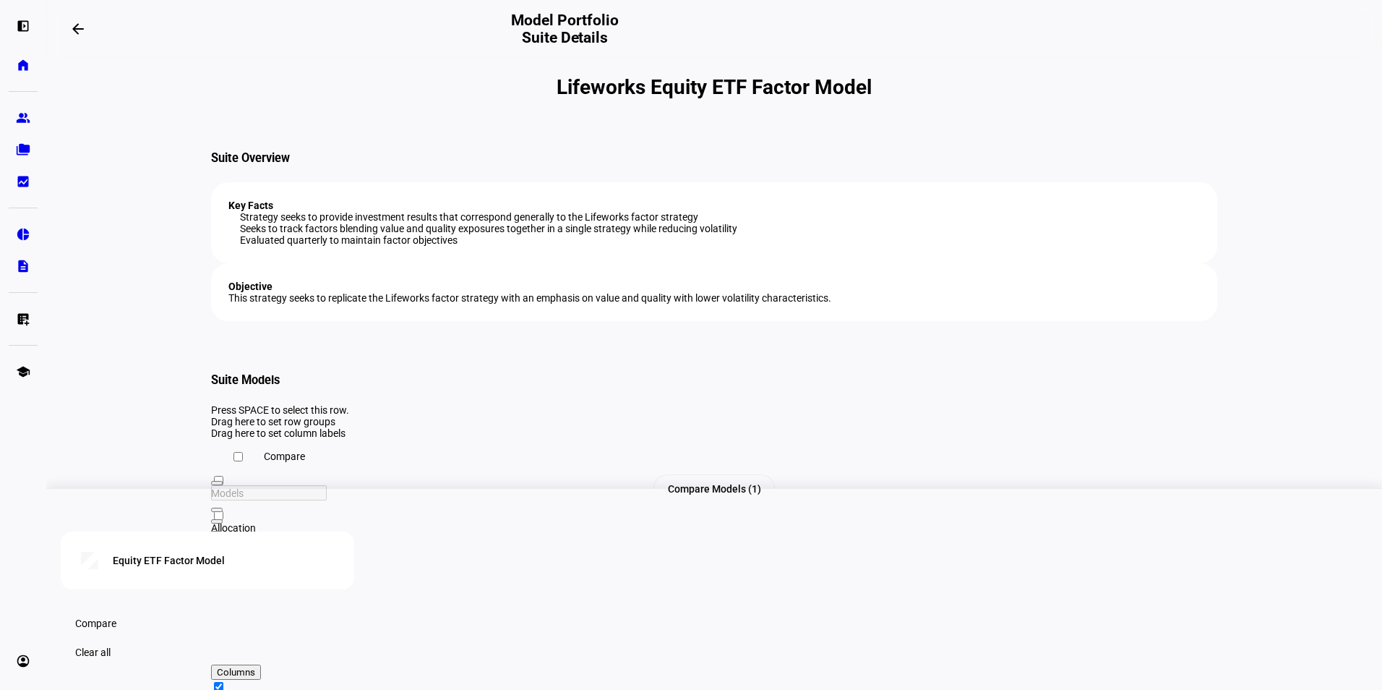
scroll to position [0, 0]
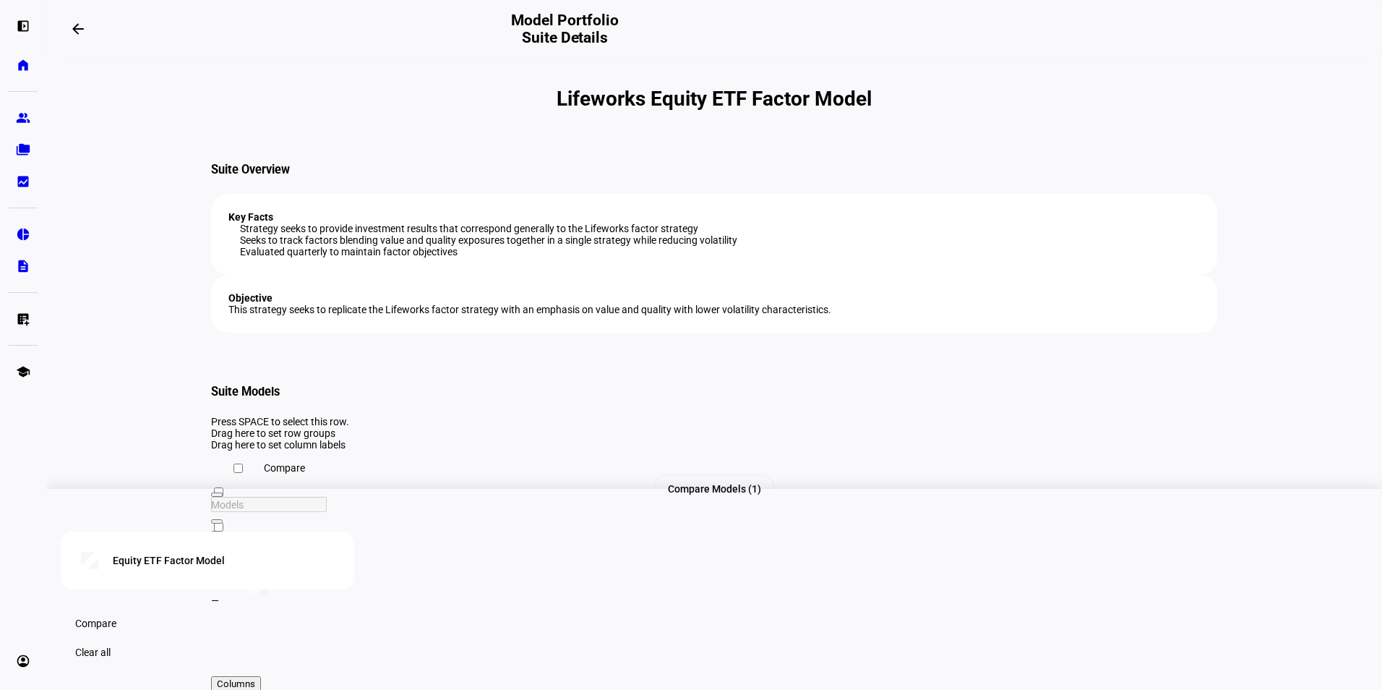
click at [77, 29] on mat-icon "arrow_backwards" at bounding box center [77, 28] width 17 height 17
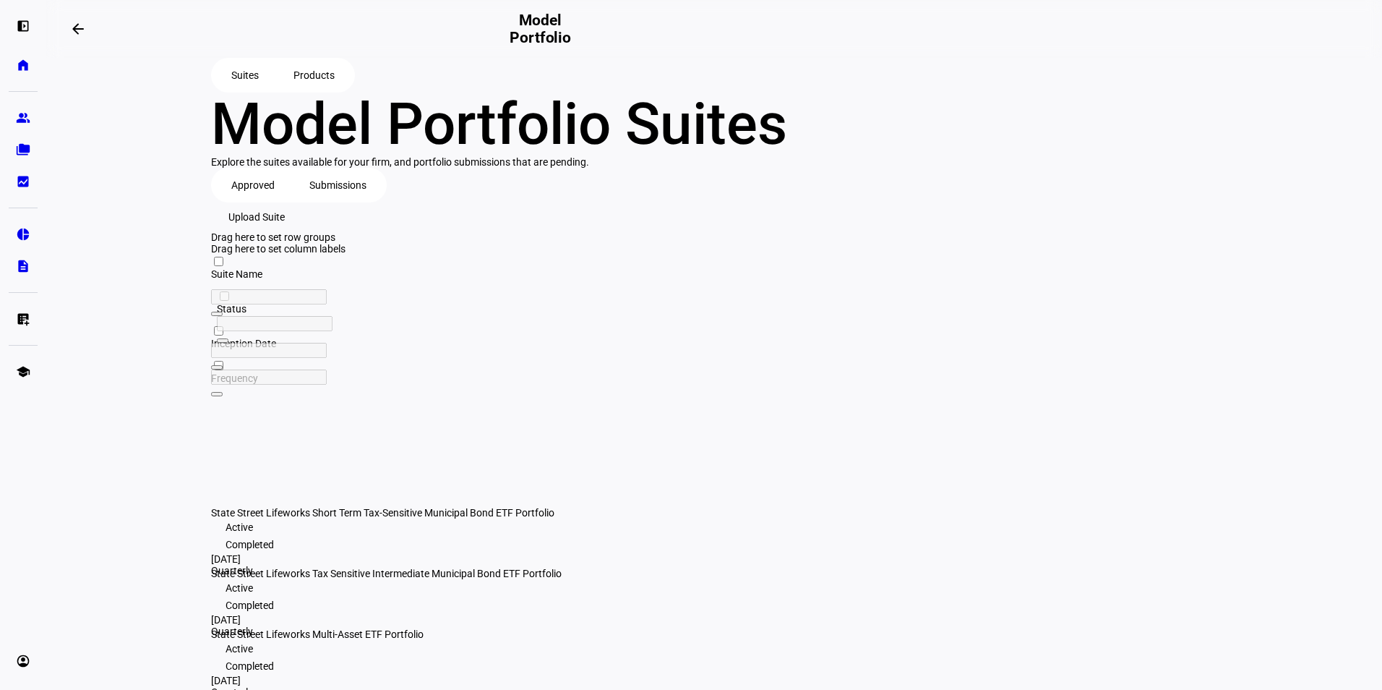
click at [309, 85] on span "Products" at bounding box center [313, 75] width 41 height 29
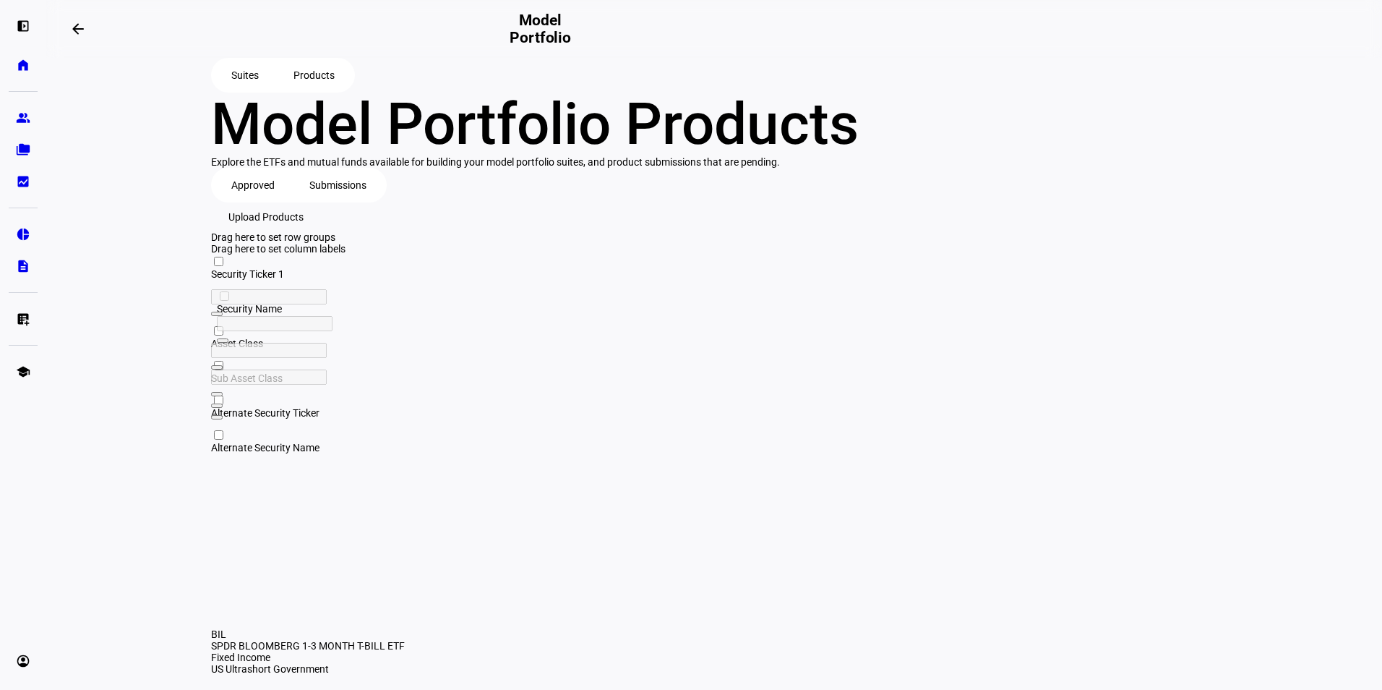
click at [242, 90] on span "Suites" at bounding box center [244, 75] width 27 height 29
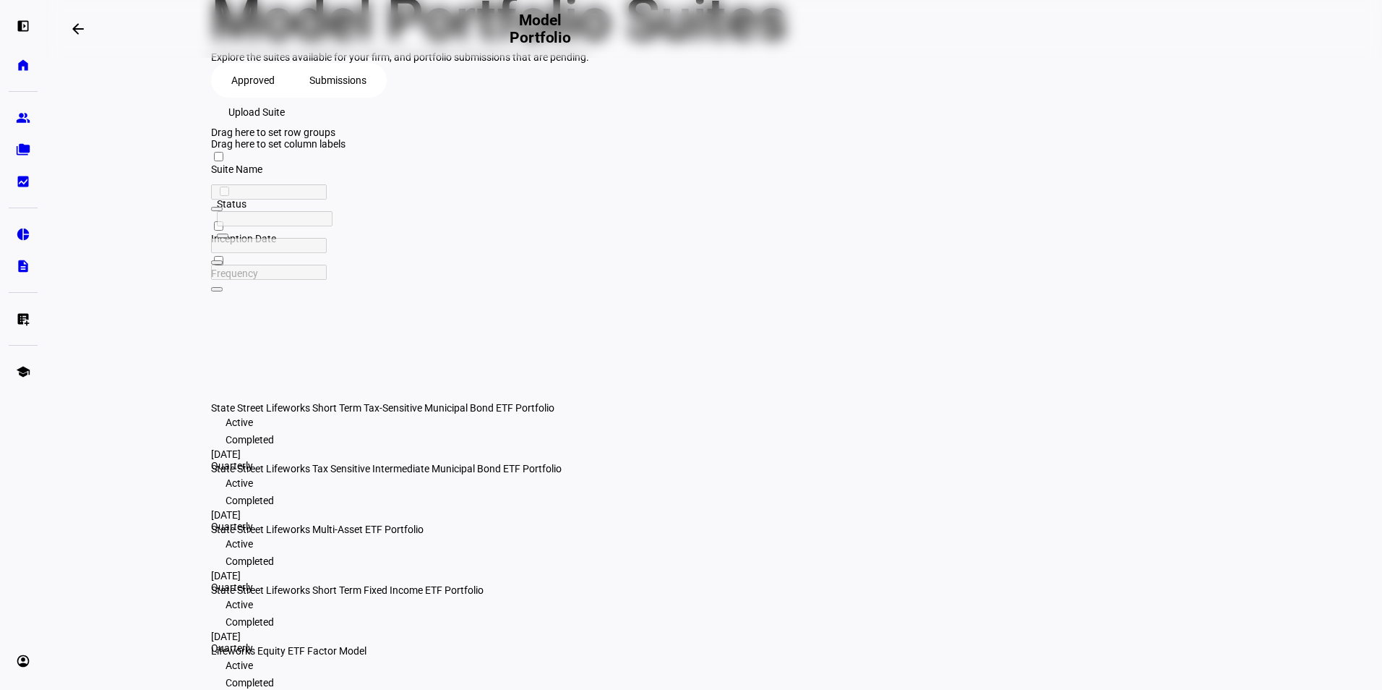
scroll to position [120, 0]
